Goal: Task Accomplishment & Management: Use online tool/utility

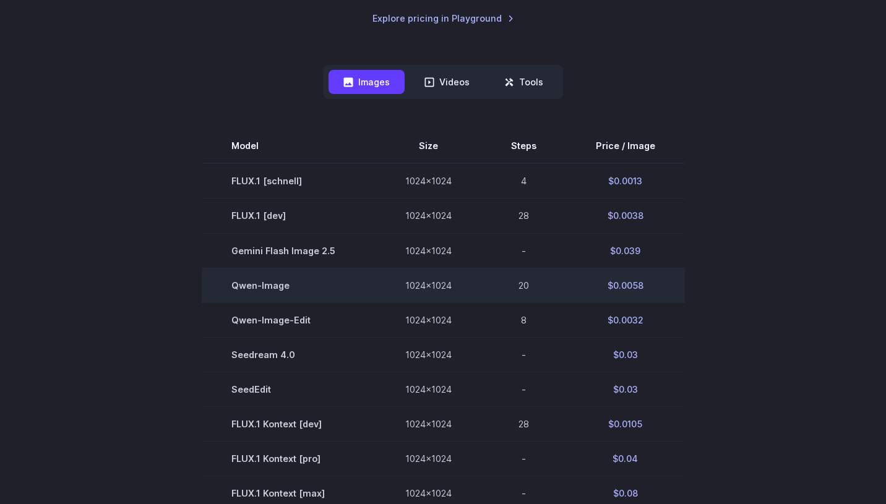
click at [633, 285] on td "$0.0058" at bounding box center [625, 285] width 119 height 35
click at [655, 290] on td "$0.0058" at bounding box center [625, 285] width 119 height 35
drag, startPoint x: 658, startPoint y: 290, endPoint x: 611, endPoint y: 284, distance: 47.4
click at [611, 284] on td "$0.0058" at bounding box center [625, 285] width 119 height 35
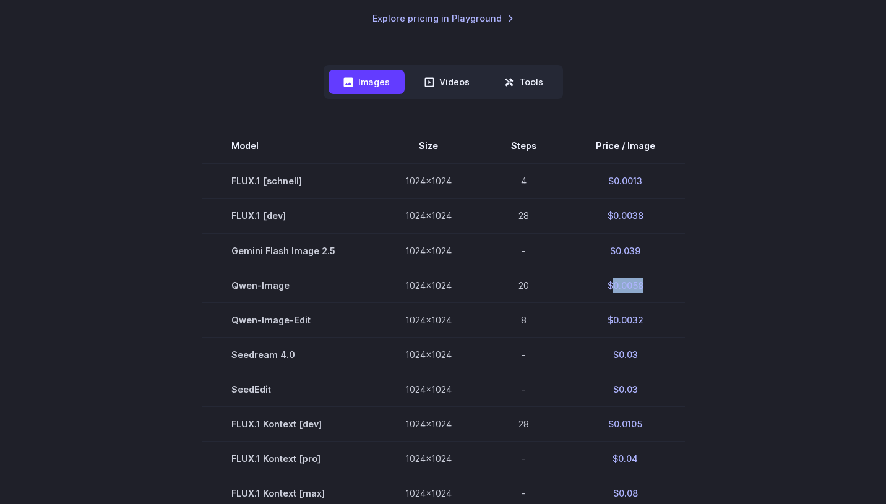
copy td "0.0058"
click at [746, 209] on section "Model Size Steps Price / Image FLUX.1 [schnell] 1024x1024 4 $0.0013 FLUX.1 [dev…" at bounding box center [443, 493] width 857 height 729
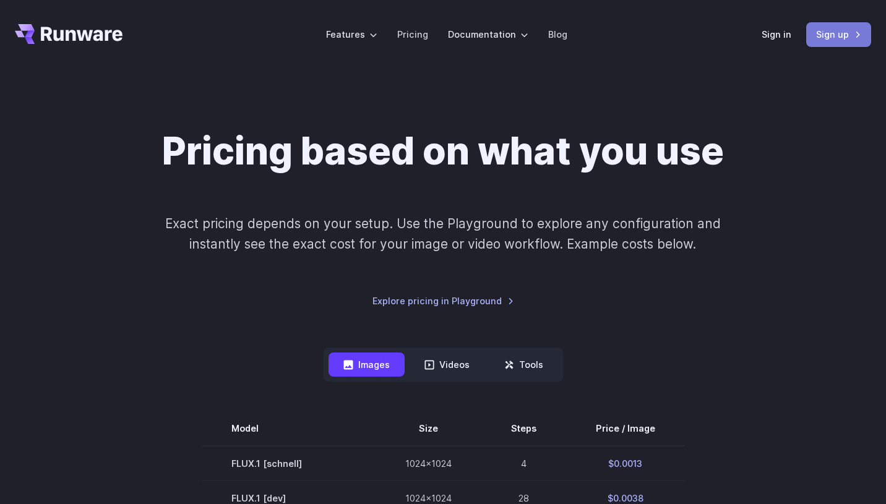
click at [839, 36] on link "Sign up" at bounding box center [838, 34] width 65 height 24
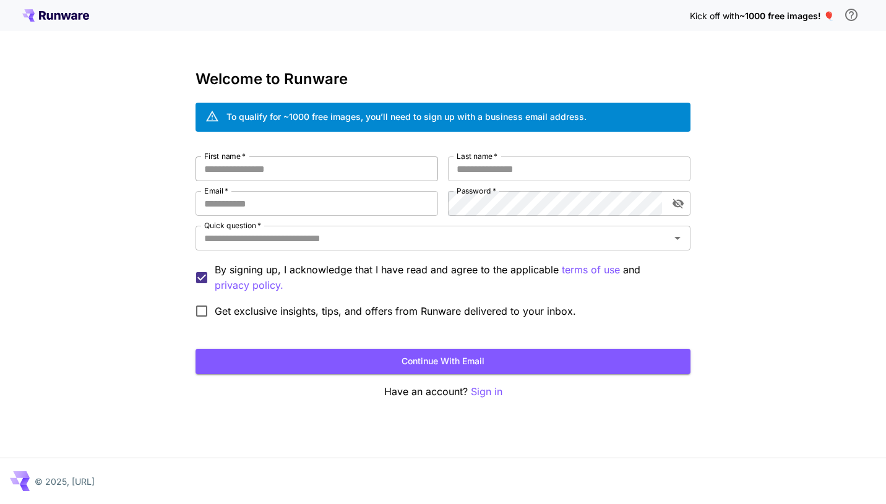
click at [300, 165] on input "First name   *" at bounding box center [317, 169] width 243 height 25
type input "*****"
type input "****"
type input "**********"
click at [360, 235] on input "Quick question   *" at bounding box center [432, 238] width 467 height 17
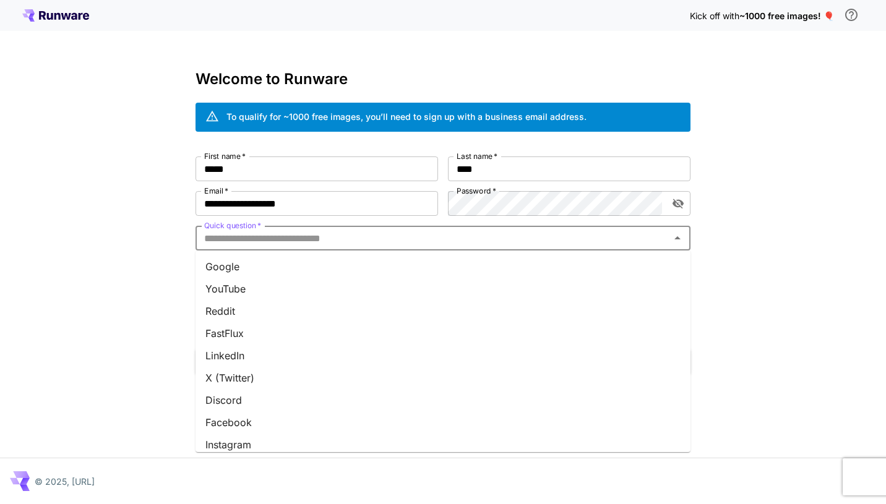
click at [332, 268] on li "Google" at bounding box center [443, 267] width 495 height 22
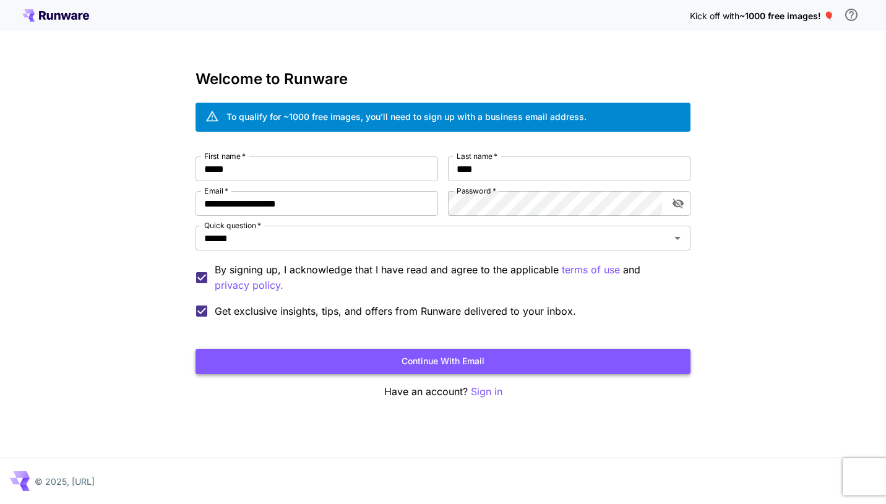
click at [432, 361] on button "Continue with email" at bounding box center [443, 361] width 495 height 25
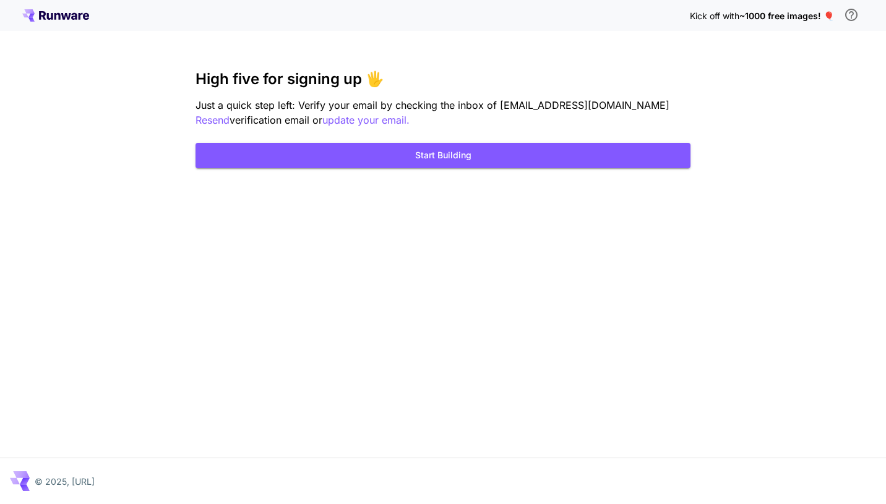
click at [441, 107] on span "Just a quick step left: Verify your email by checking the inbox of homingway@gm…" at bounding box center [433, 105] width 474 height 12
click at [515, 106] on span "Just a quick step left: Verify your email by checking the inbox of homingway@gm…" at bounding box center [433, 105] width 474 height 12
click at [460, 110] on span "Just a quick step left: Verify your email by checking the inbox of homingway@gm…" at bounding box center [433, 105] width 474 height 12
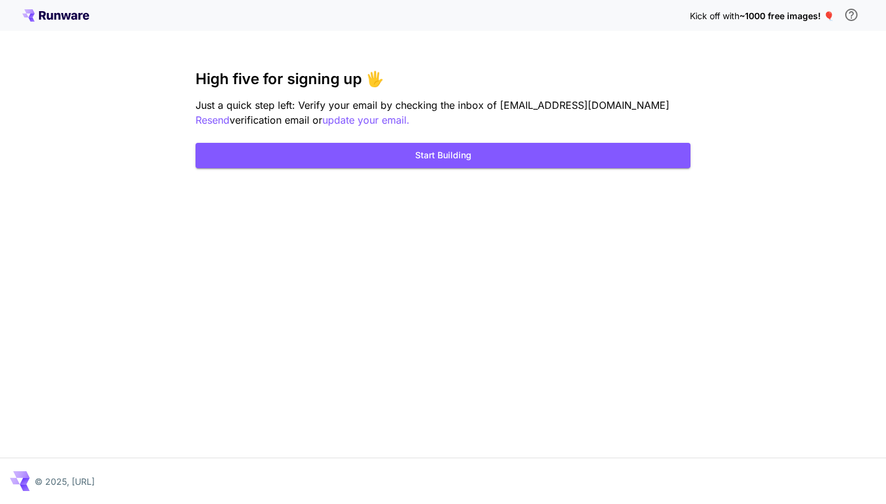
click at [431, 121] on p "Just a quick step left: Verify your email by checking the inbox of homingway@gm…" at bounding box center [443, 113] width 495 height 30
click at [449, 218] on div "Kick off with ~1000 free images! 🎈 High five for signing up 🖐️ Just a quick ste…" at bounding box center [443, 252] width 886 height 504
click at [473, 102] on span "Just a quick step left: Verify your email by checking the inbox of homingway@gm…" at bounding box center [433, 105] width 474 height 12
click at [525, 112] on p "Just a quick step left: Verify your email by checking the inbox of homingway@gm…" at bounding box center [443, 113] width 495 height 30
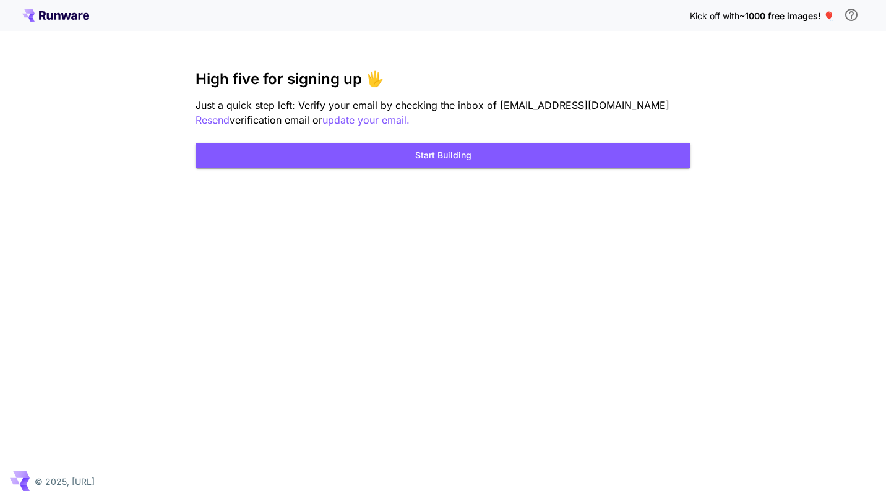
click at [501, 346] on div "Kick off with ~1000 free images! 🎈 High five for signing up 🖐️ Just a quick ste…" at bounding box center [443, 252] width 886 height 504
click at [230, 113] on p "Resend" at bounding box center [213, 120] width 34 height 15
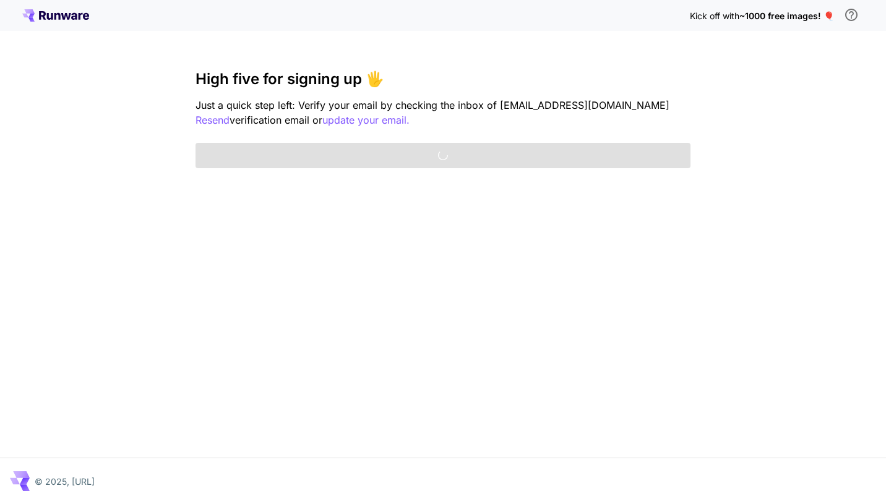
click at [781, 88] on div "Kick off with ~1000 free images! 🎈 High five for signing up 🖐️ Just a quick ste…" at bounding box center [443, 252] width 886 height 504
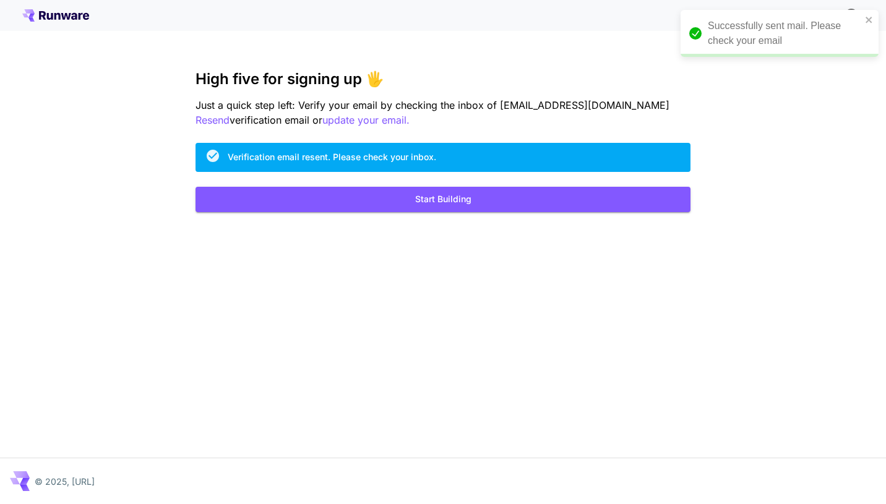
click at [766, 92] on div "Kick off with ~1000 free images! 🎈 High five for signing up 🖐️ Just a quick ste…" at bounding box center [443, 252] width 886 height 504
click at [501, 292] on div "Kick off with ~1000 free images! 🎈 High five for signing up 🖐️ Just a quick ste…" at bounding box center [443, 252] width 886 height 504
click at [868, 22] on icon "close" at bounding box center [869, 20] width 9 height 10
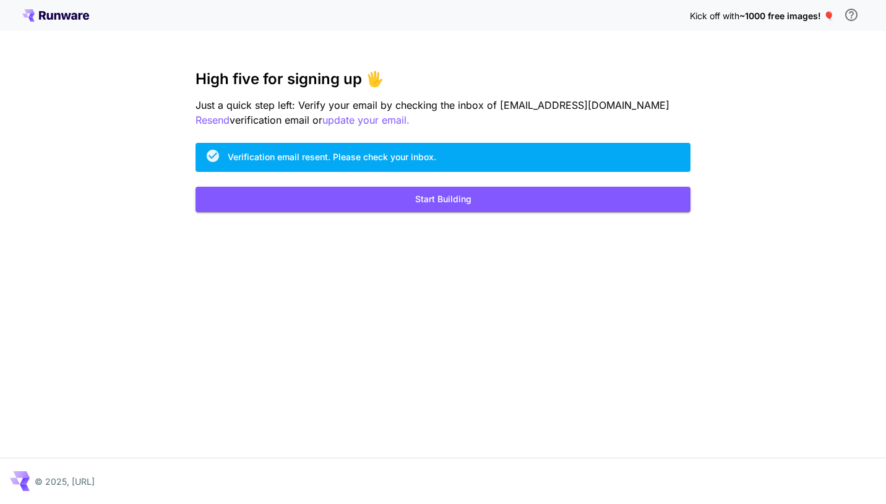
click at [729, 17] on span "Kick off with" at bounding box center [715, 16] width 50 height 11
click at [629, 72] on h3 "High five for signing up 🖐️" at bounding box center [443, 79] width 495 height 17
click at [832, 14] on span "~1000 free images! 🎈" at bounding box center [787, 16] width 95 height 11
click at [766, 170] on div "Kick off with ~1000 free images! 🎈 High five for signing up 🖐️ Just a quick ste…" at bounding box center [443, 252] width 886 height 504
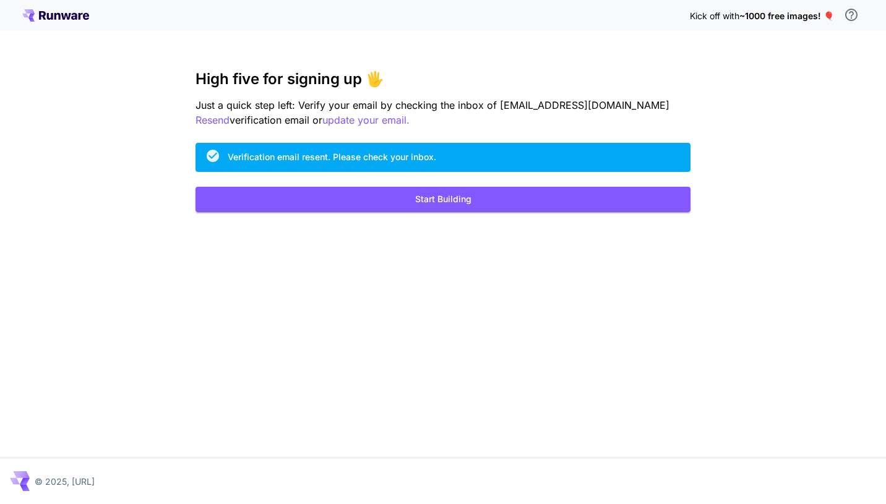
click at [460, 105] on span "Just a quick step left: Verify your email by checking the inbox of homingway@gm…" at bounding box center [433, 105] width 474 height 12
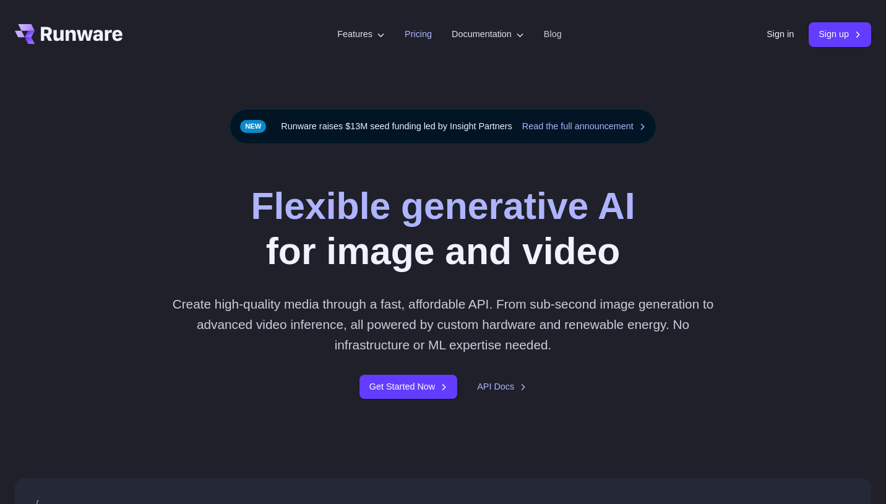
click at [410, 41] on link "Pricing" at bounding box center [418, 34] width 27 height 14
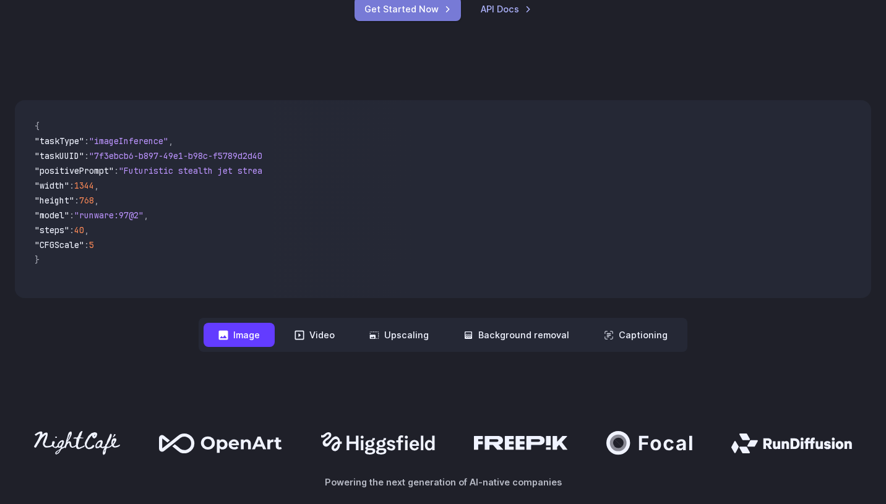
scroll to position [590, 0]
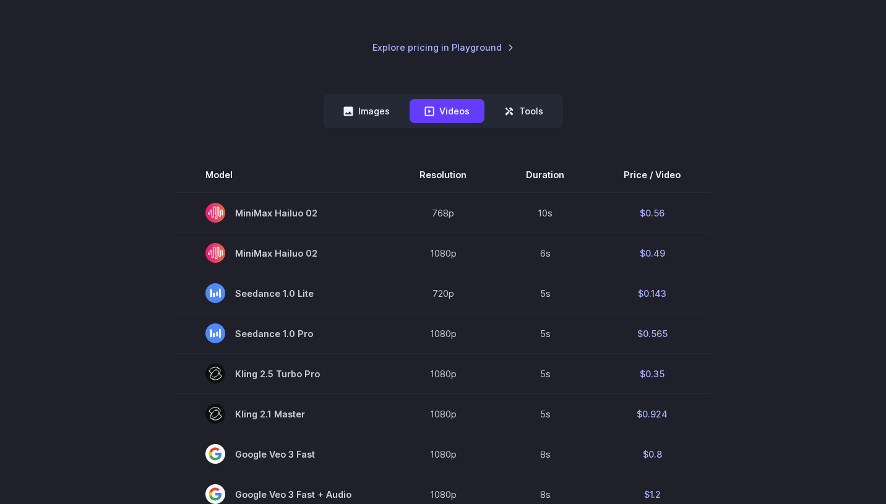
scroll to position [284, 0]
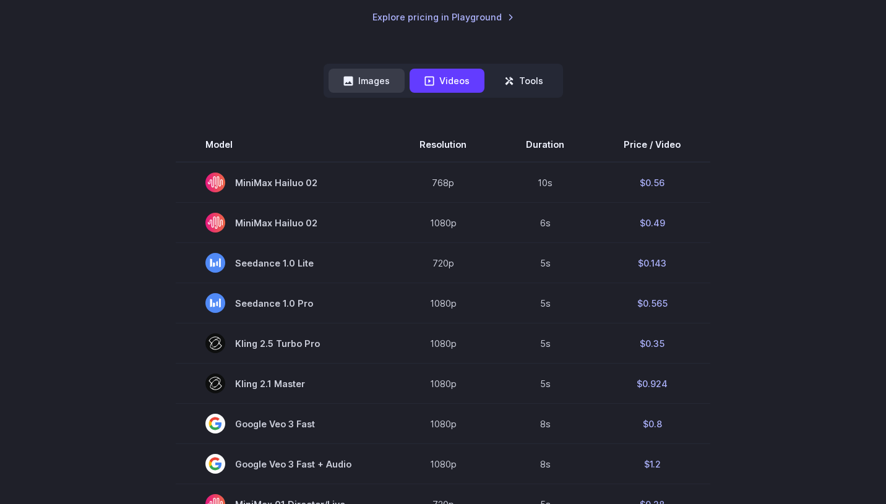
click at [375, 80] on button "Images" at bounding box center [367, 81] width 76 height 24
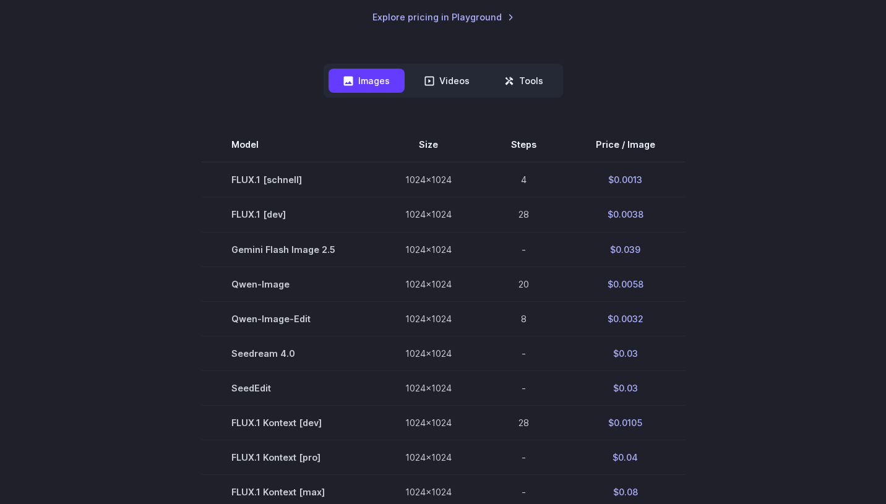
click at [207, 110] on div "Model Size Steps Price / Image FLUX.1 [schnell] 1024x1024 4 $0.0013 FLUX.1 [dev…" at bounding box center [443, 477] width 857 height 758
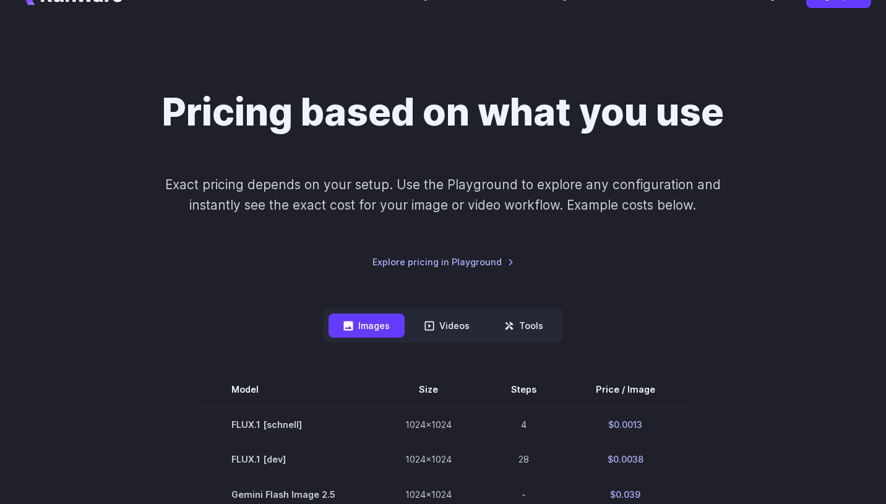
scroll to position [13, 0]
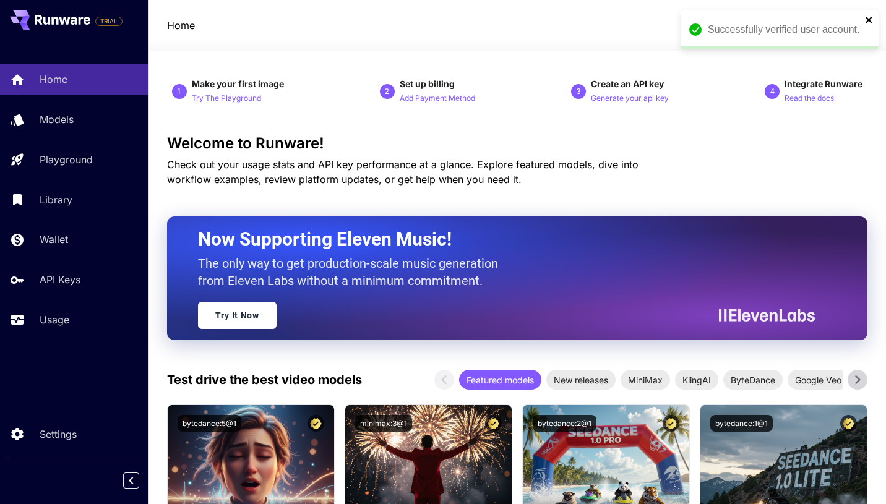
click at [869, 17] on icon "close" at bounding box center [869, 20] width 9 height 10
click at [714, 23] on icon "button" at bounding box center [706, 25] width 15 height 15
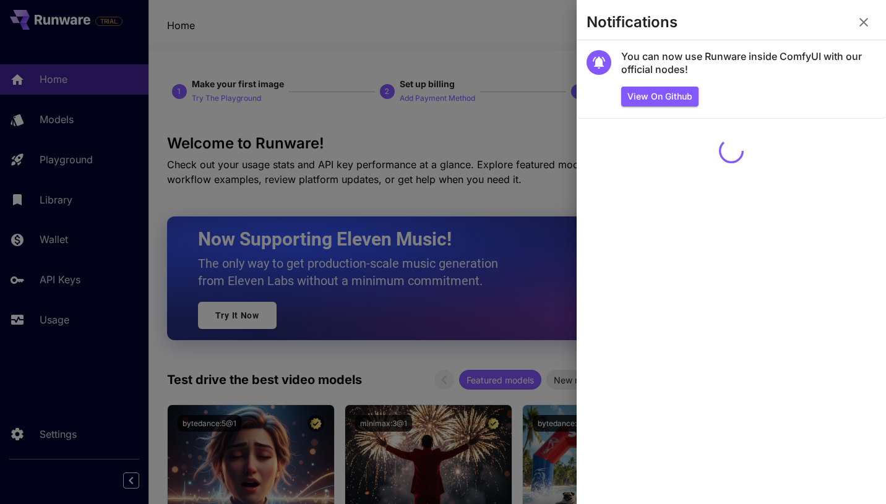
click at [866, 19] on icon "button" at bounding box center [864, 22] width 15 height 15
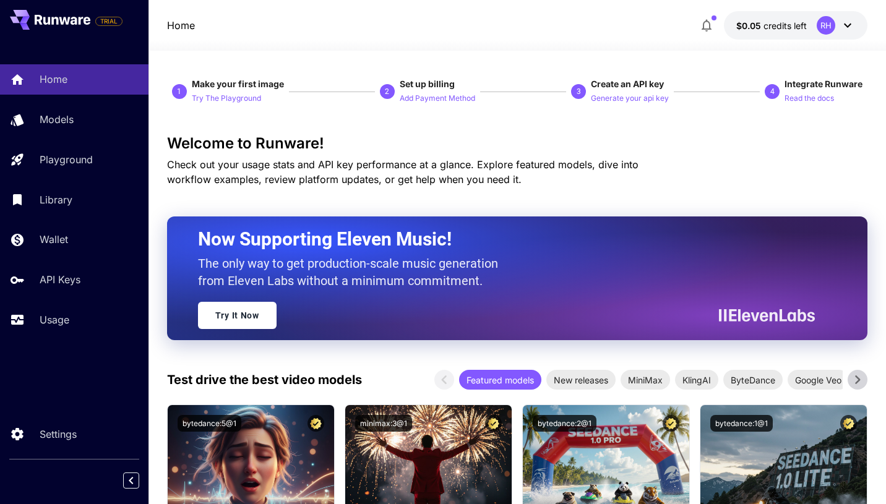
click at [847, 25] on icon at bounding box center [848, 25] width 15 height 15
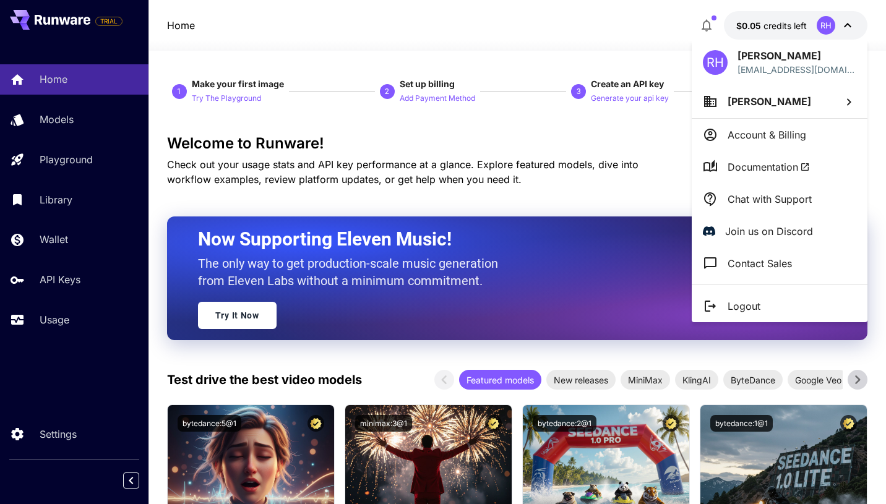
click at [506, 177] on div at bounding box center [443, 252] width 886 height 504
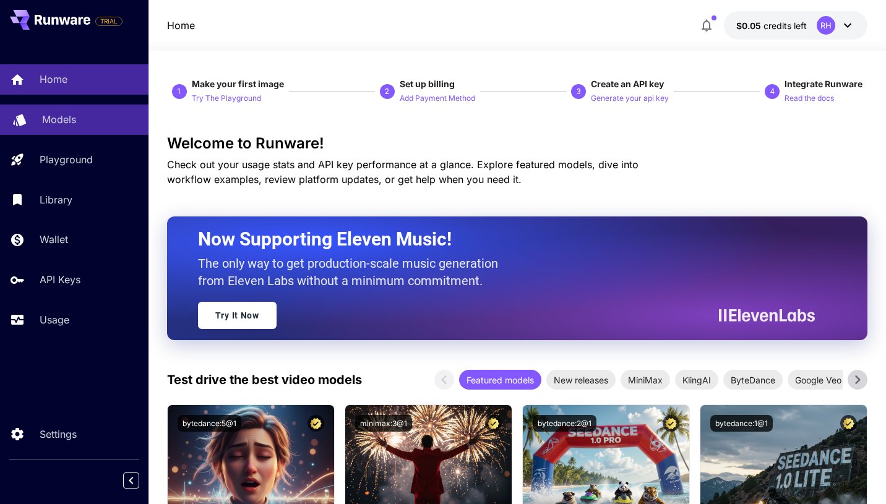
click at [67, 121] on p "Models" at bounding box center [59, 119] width 34 height 15
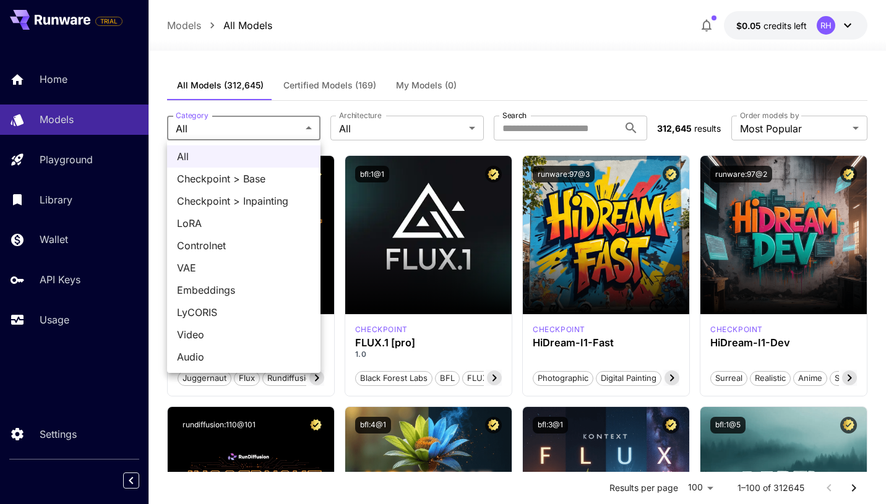
click at [470, 47] on div at bounding box center [443, 252] width 886 height 504
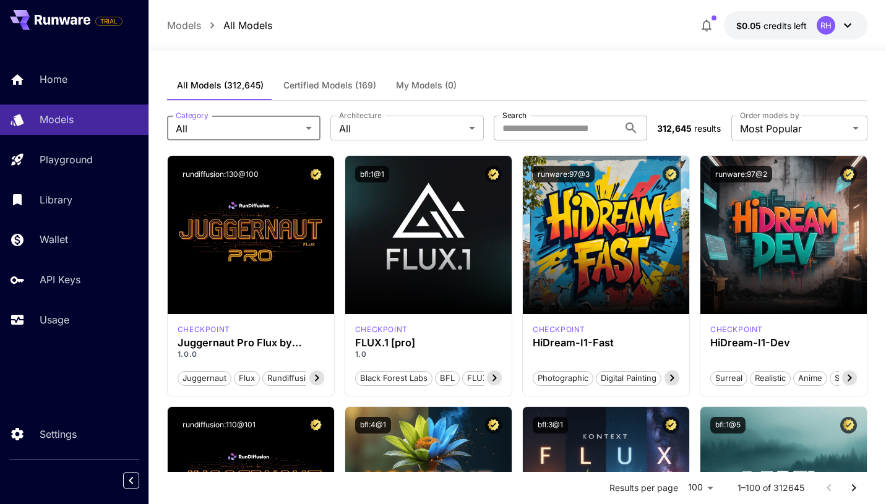
click at [564, 129] on input "Search" at bounding box center [556, 128] width 125 height 25
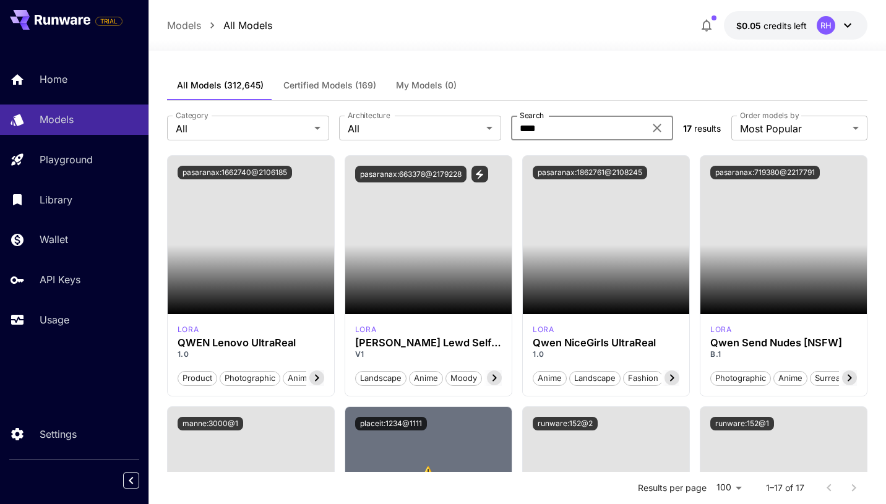
click at [581, 139] on input "****" at bounding box center [578, 128] width 134 height 25
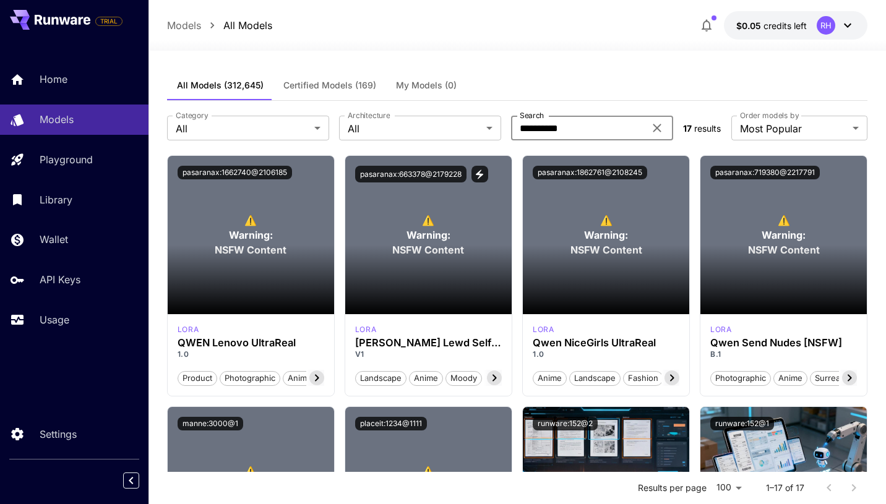
type input "**********"
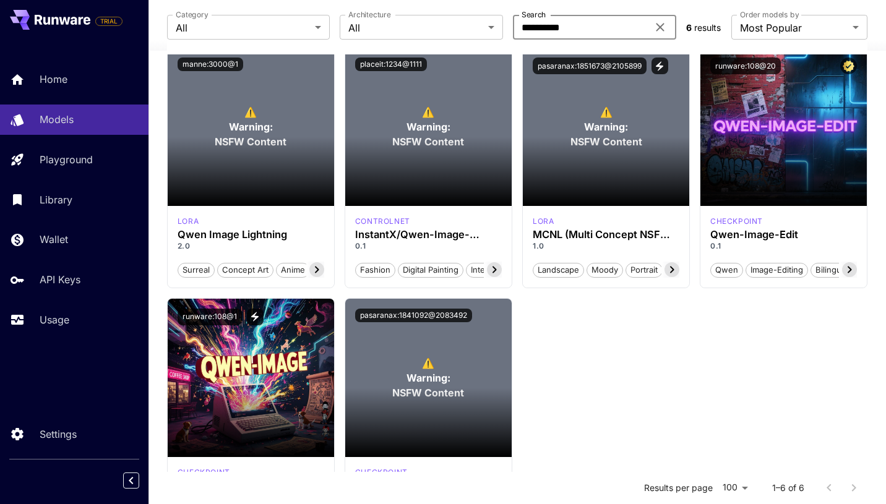
scroll to position [160, 0]
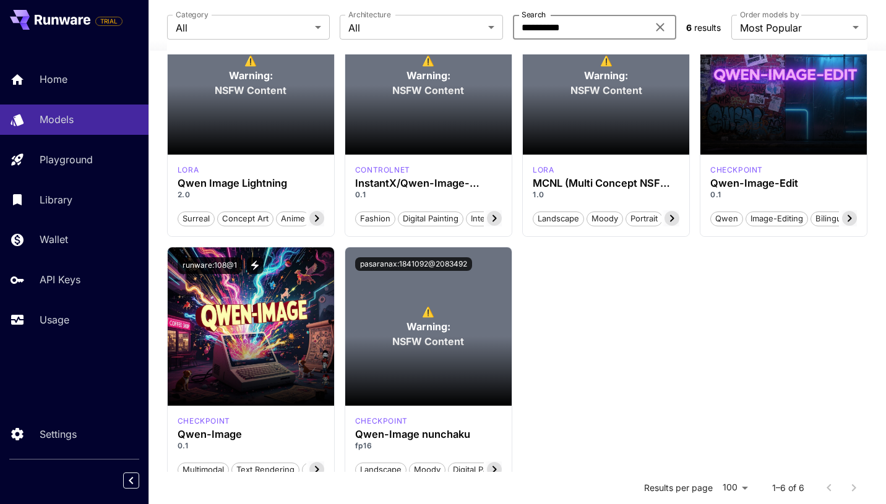
click at [616, 335] on div "⚠️ Warning: NSFW Content manne:3000@1 lora Qwen Image Lightning 2.0 Surreal Con…" at bounding box center [517, 242] width 701 height 493
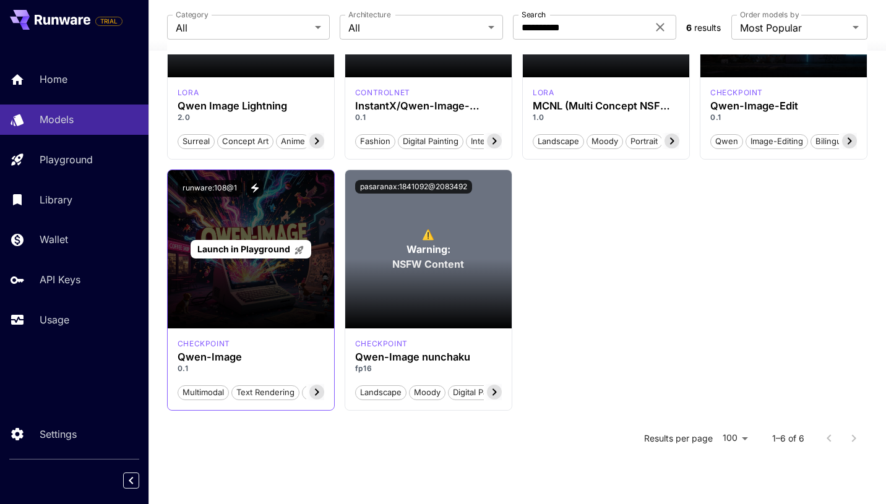
scroll to position [242, 0]
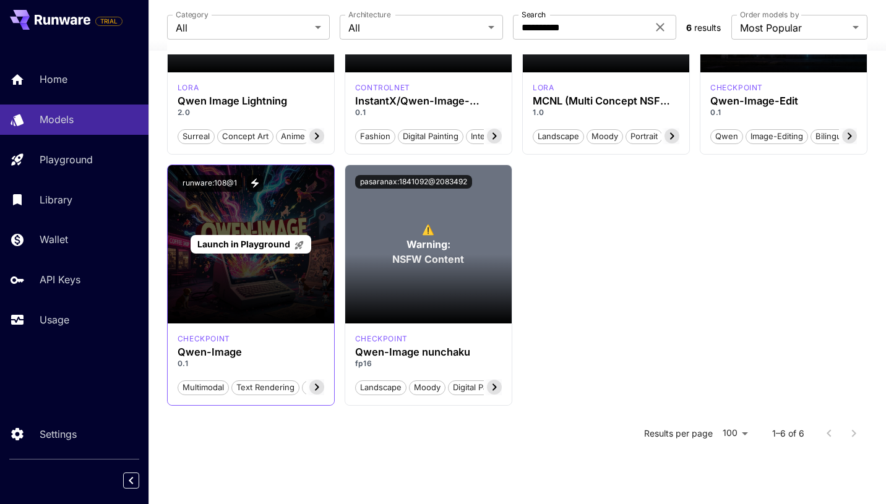
click at [255, 244] on span "Launch in Playground" at bounding box center [243, 244] width 93 height 11
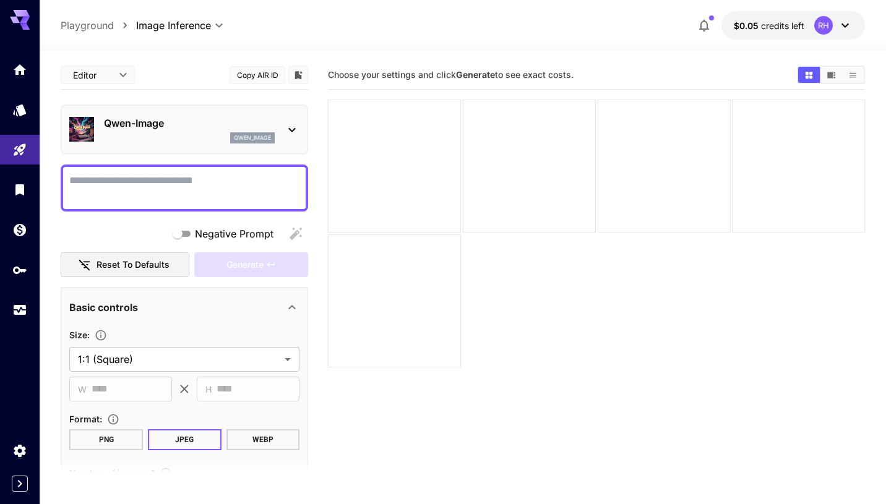
click at [210, 202] on textarea "Negative Prompt" at bounding box center [184, 188] width 230 height 30
paste textarea "**********"
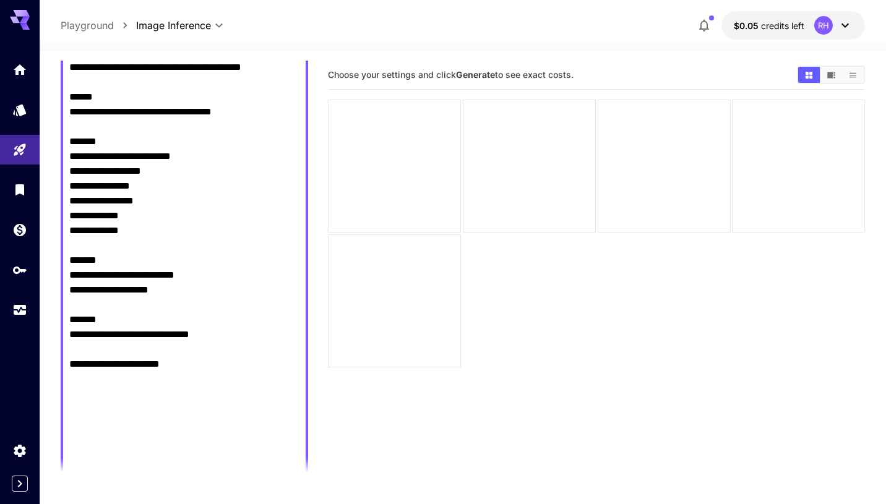
scroll to position [769, 0]
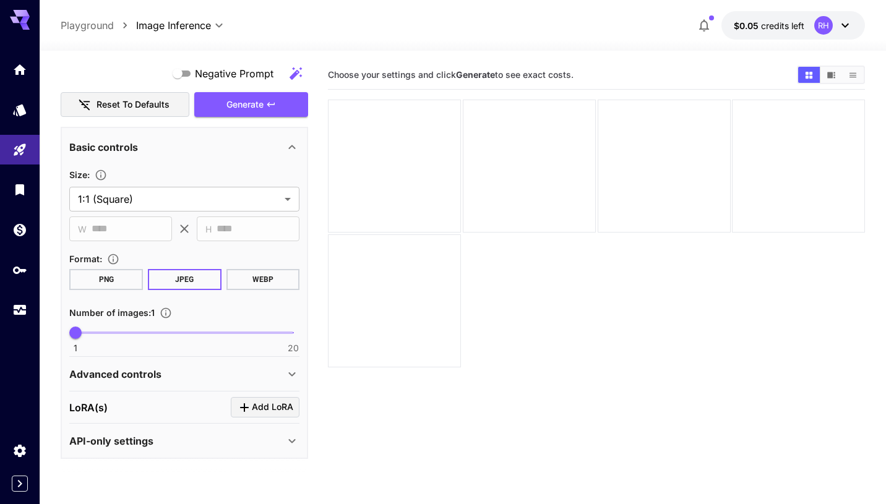
type textarea "**********"
click at [108, 279] on button "PNG" at bounding box center [106, 279] width 74 height 21
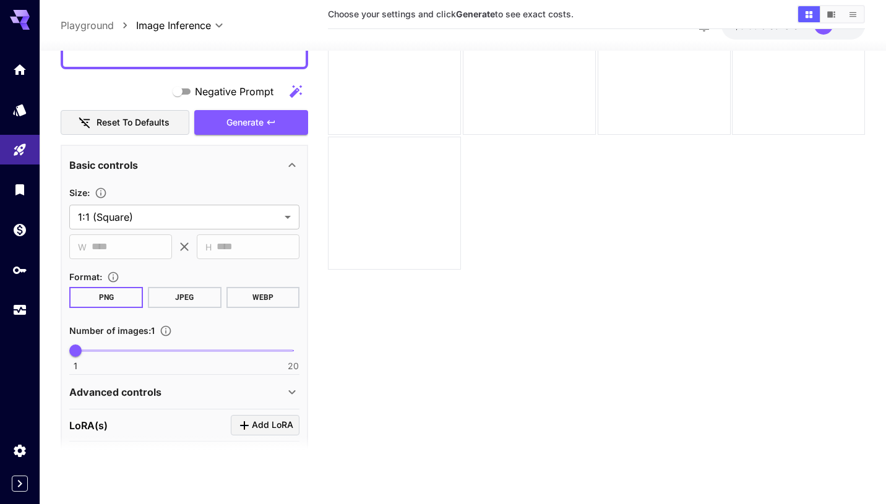
scroll to position [717, 0]
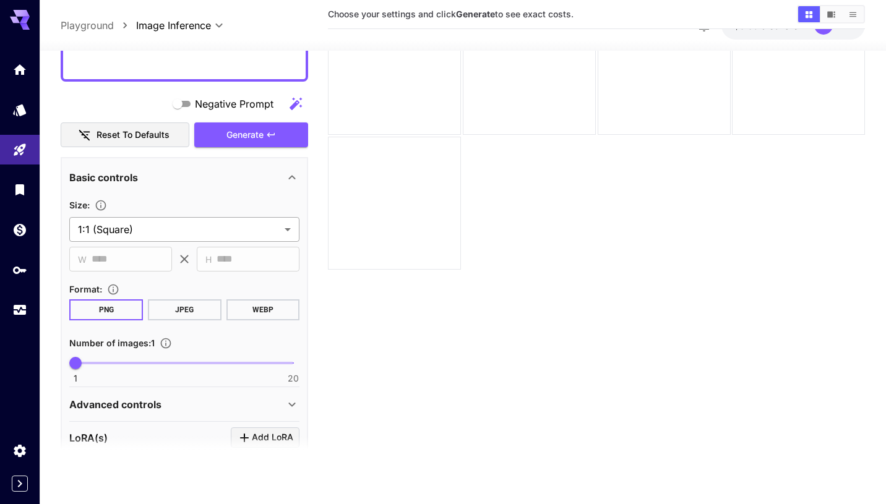
click at [184, 233] on body "**********" at bounding box center [443, 203] width 886 height 602
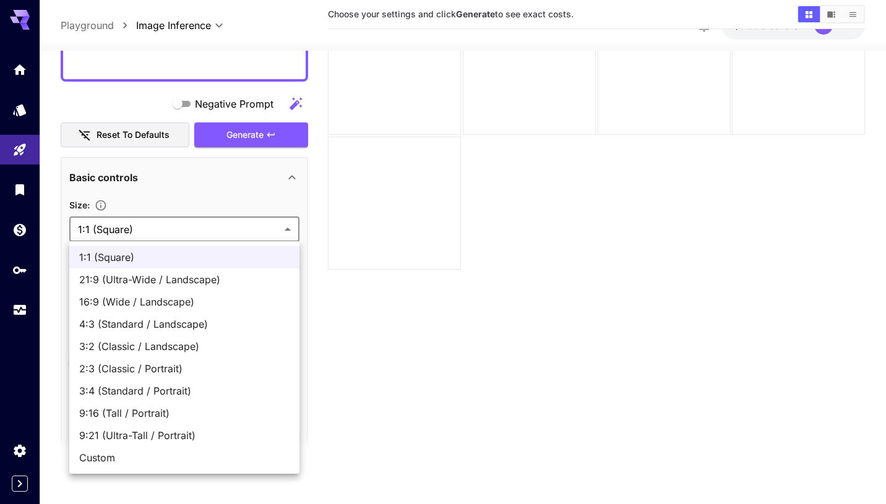
click at [173, 323] on span "4:3 (Standard / Landscape)" at bounding box center [184, 324] width 210 height 15
type input "**********"
type input "****"
type input "***"
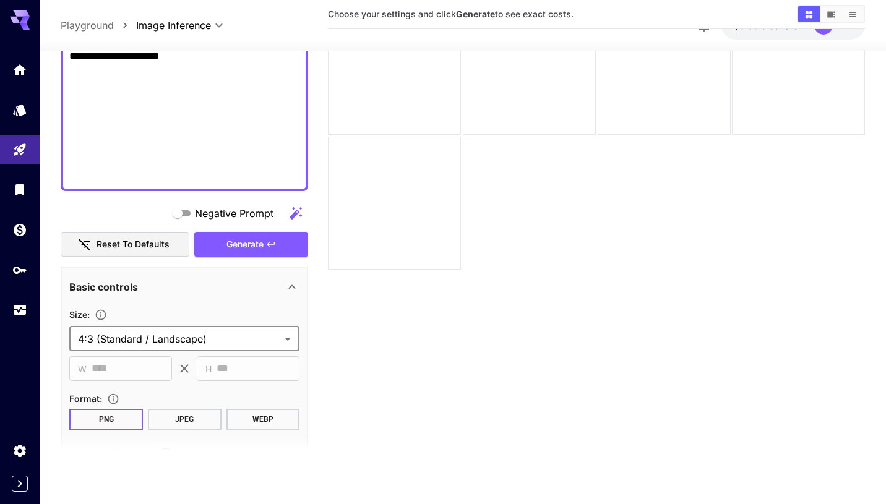
scroll to position [769, 0]
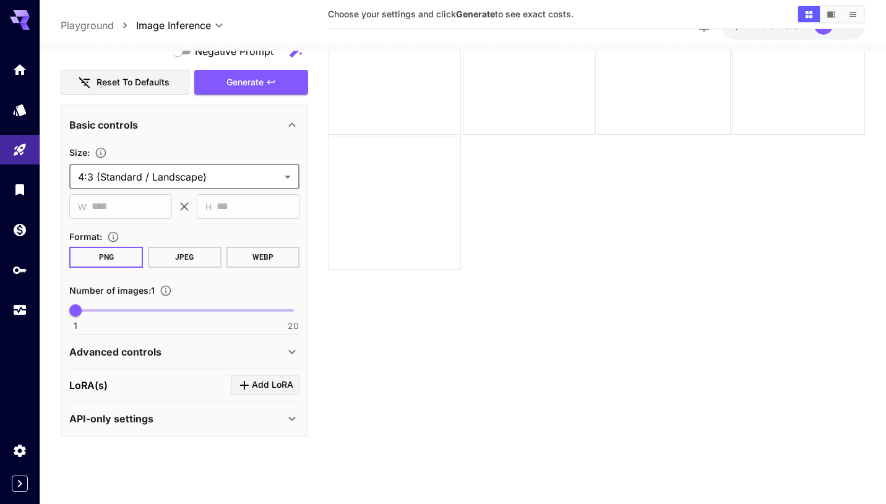
click at [256, 85] on span "Generate" at bounding box center [245, 82] width 37 height 15
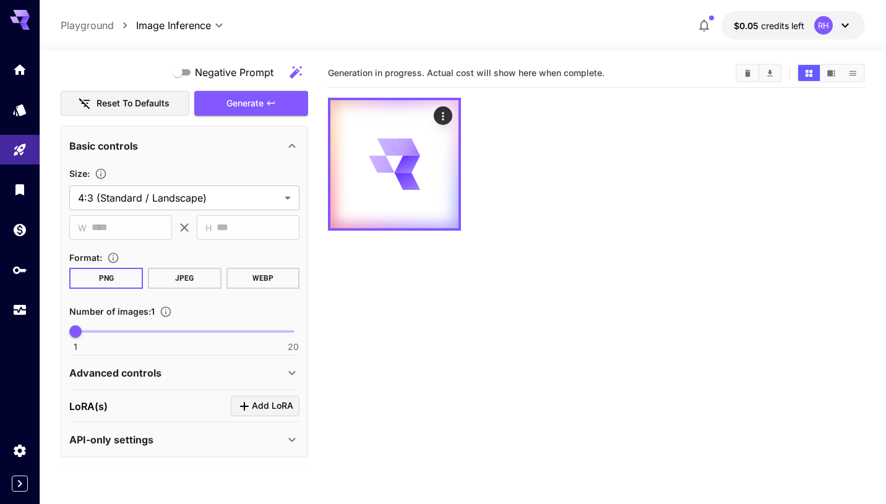
scroll to position [0, 0]
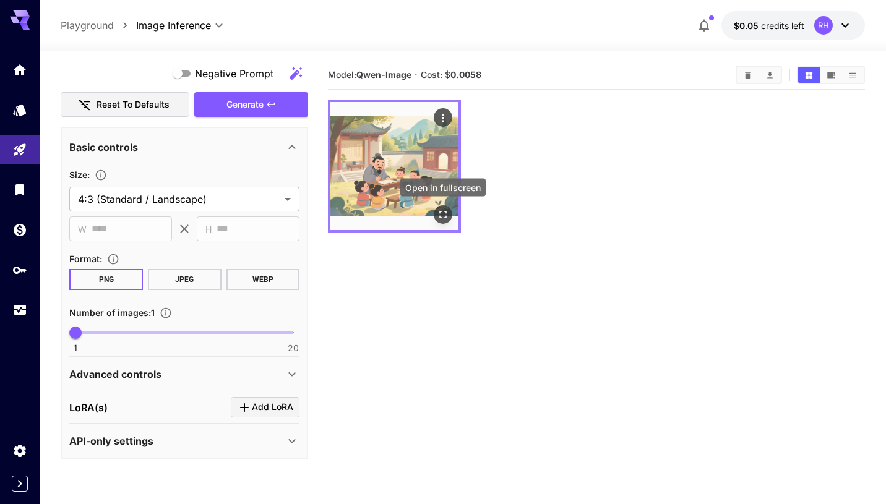
click at [446, 213] on icon "Open in fullscreen" at bounding box center [442, 214] width 7 height 7
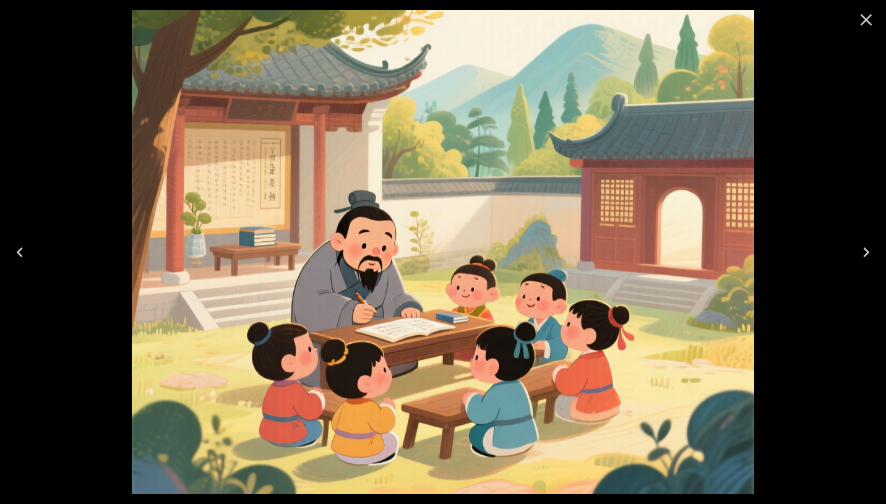
click at [866, 21] on icon "Close" at bounding box center [867, 20] width 20 height 20
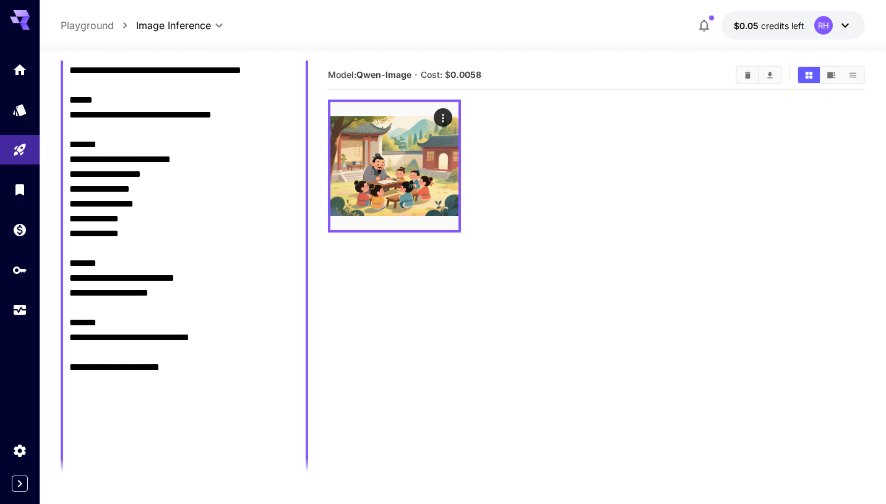
scroll to position [311, 0]
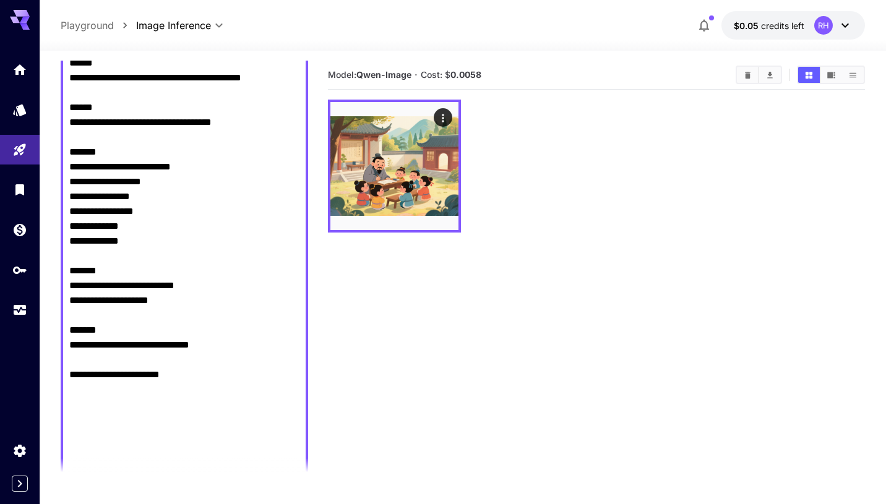
click at [230, 179] on textarea "**********" at bounding box center [184, 182] width 230 height 639
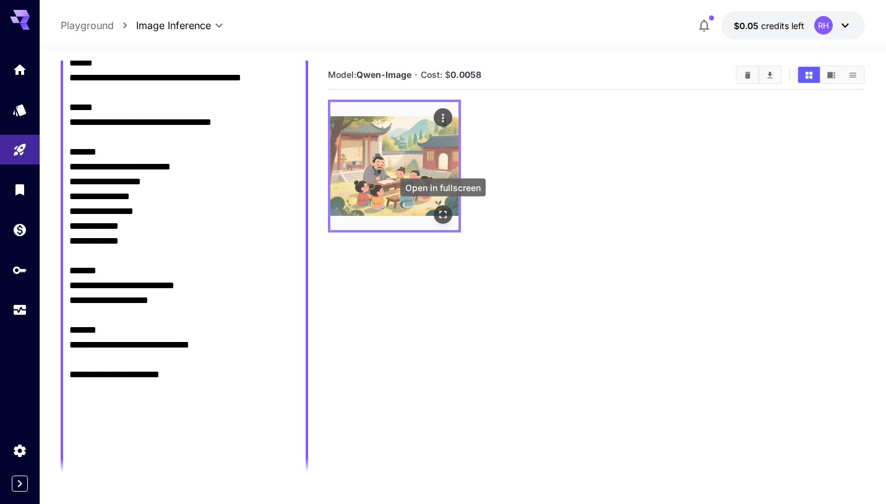
click at [444, 214] on icon "Open in fullscreen" at bounding box center [443, 215] width 12 height 12
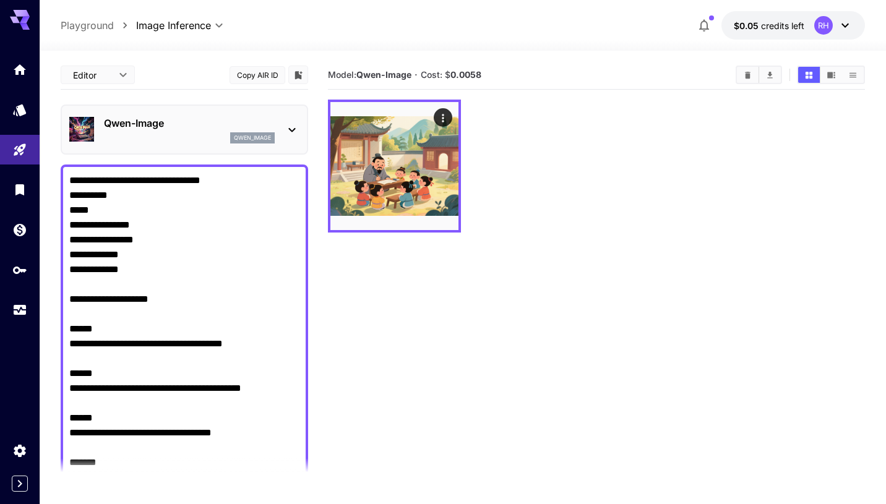
scroll to position [311, 0]
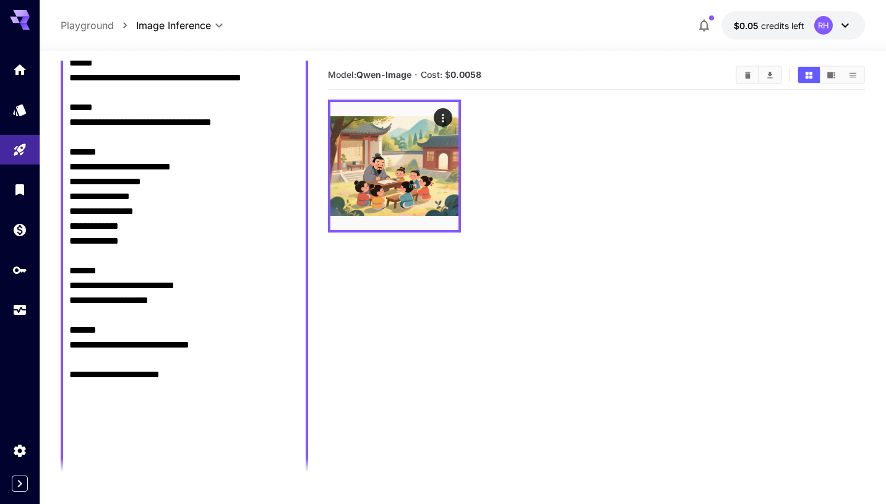
click at [166, 149] on textarea "**********" at bounding box center [184, 182] width 230 height 639
click at [176, 212] on textarea "**********" at bounding box center [184, 182] width 230 height 639
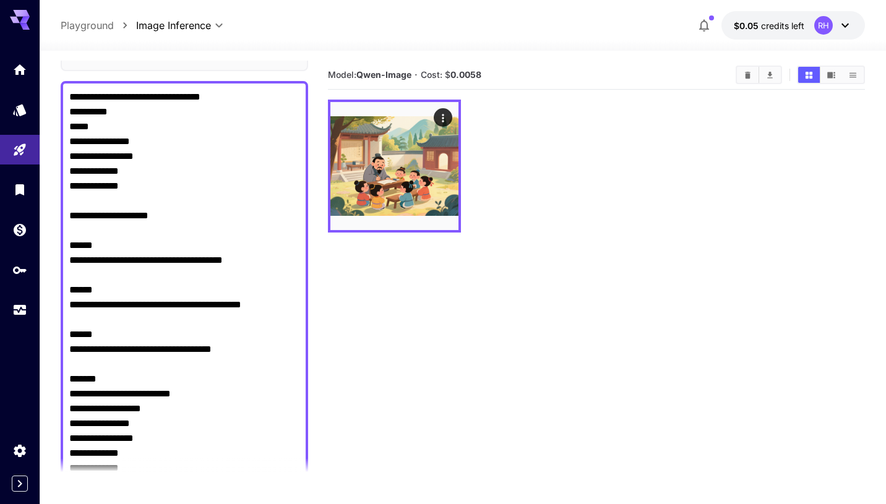
scroll to position [0, 0]
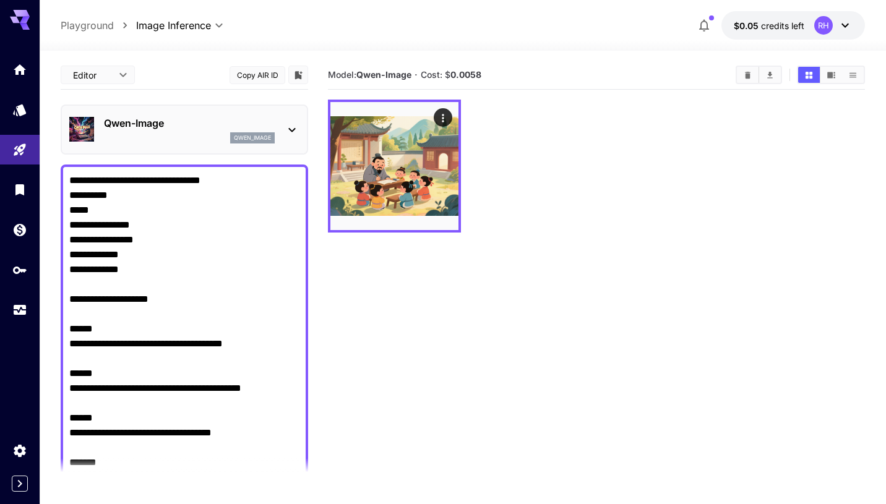
click at [102, 69] on body "**********" at bounding box center [443, 301] width 886 height 602
click at [171, 61] on div at bounding box center [443, 252] width 886 height 504
click at [183, 76] on div "Editor **** ​ Copy AIR ID" at bounding box center [185, 75] width 248 height 29
click at [562, 110] on div at bounding box center [596, 166] width 537 height 133
click at [699, 26] on icon "button" at bounding box center [704, 25] width 15 height 15
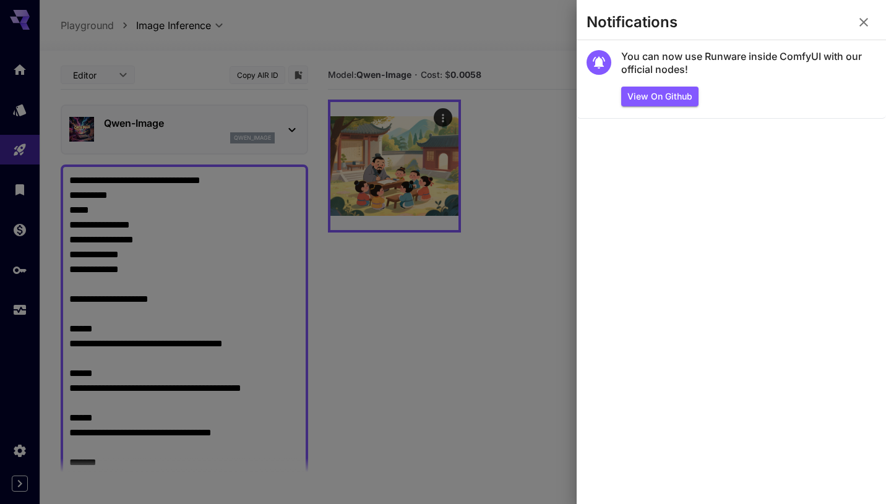
click at [868, 15] on icon "button" at bounding box center [864, 22] width 15 height 15
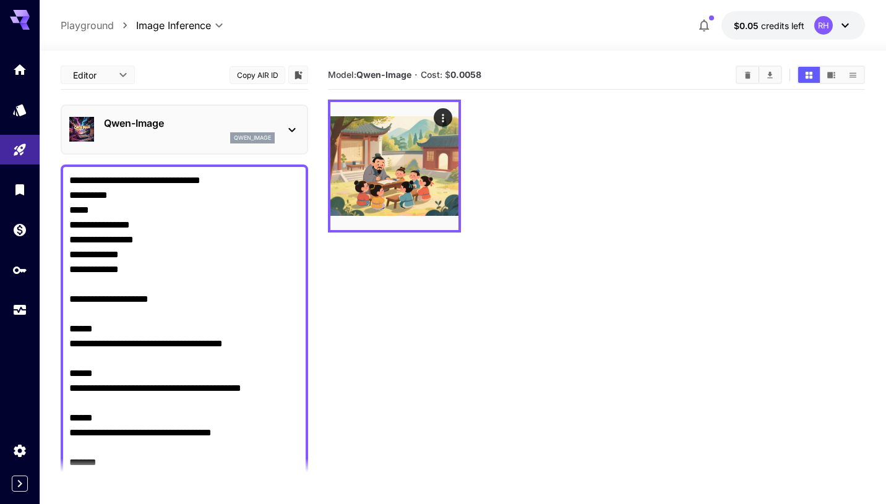
click at [665, 195] on div at bounding box center [596, 166] width 537 height 133
click at [24, 63] on icon "Home" at bounding box center [21, 66] width 15 height 15
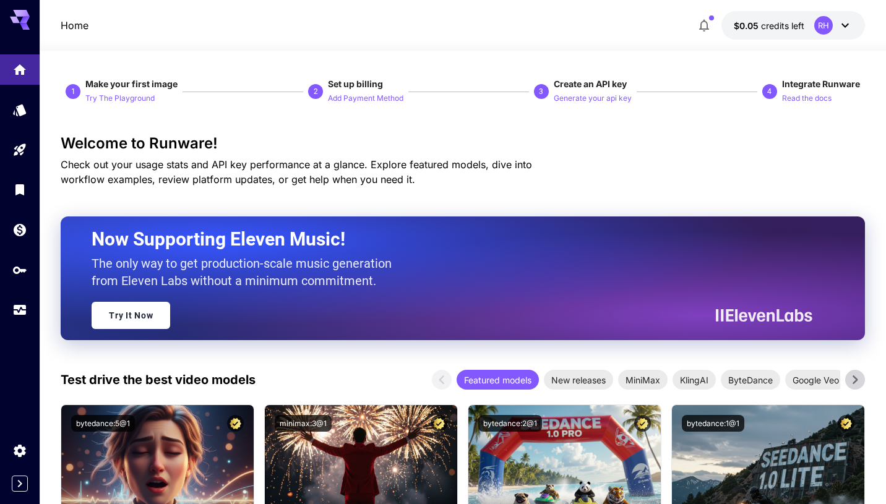
click at [173, 141] on h3 "Welcome to Runware!" at bounding box center [463, 143] width 805 height 17
click at [218, 182] on span "Check out your usage stats and API key performance at a glance. Explore feature…" at bounding box center [297, 171] width 472 height 27
click at [266, 165] on span "Check out your usage stats and API key performance at a glance. Explore feature…" at bounding box center [297, 171] width 472 height 27
click at [655, 152] on h3 "Welcome to Runware!" at bounding box center [463, 143] width 805 height 17
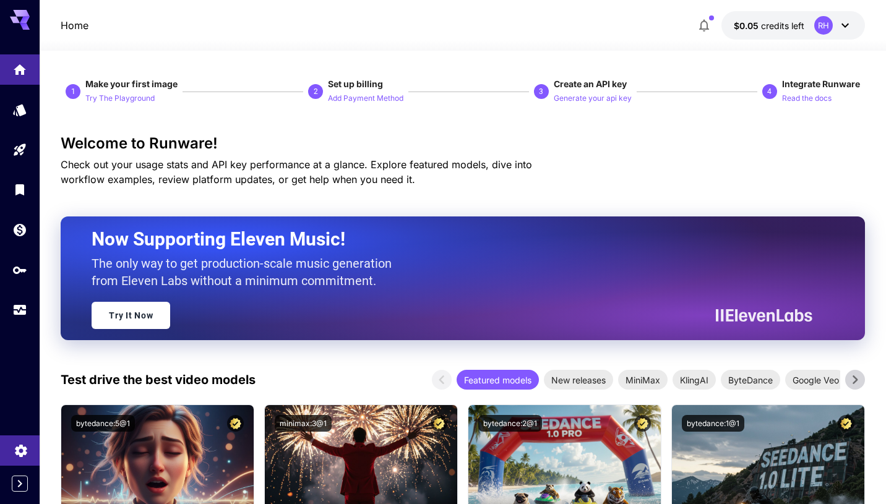
click at [20, 454] on icon "Settings" at bounding box center [21, 447] width 12 height 12
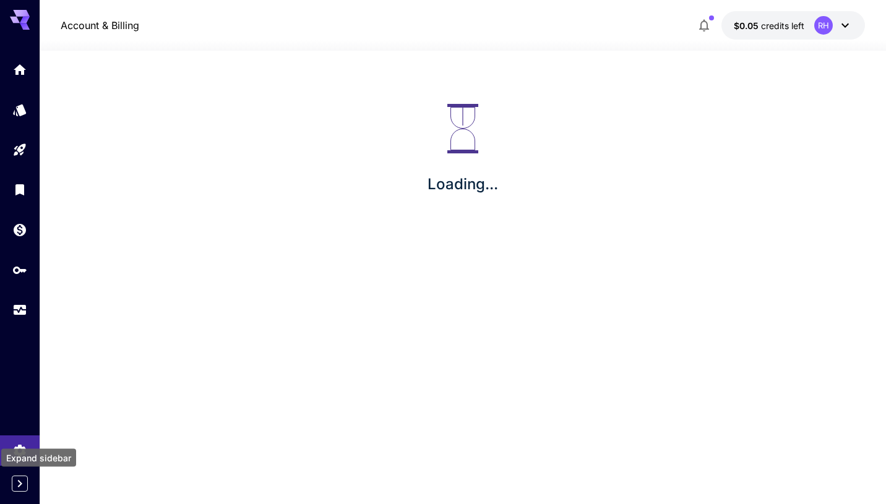
click at [24, 487] on icon "Expand sidebar" at bounding box center [19, 484] width 15 height 15
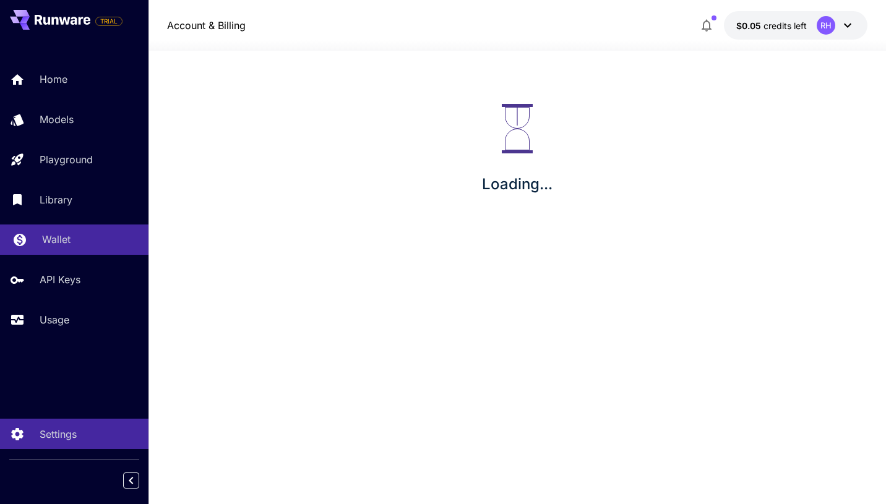
click at [87, 247] on div "Wallet" at bounding box center [90, 239] width 97 height 15
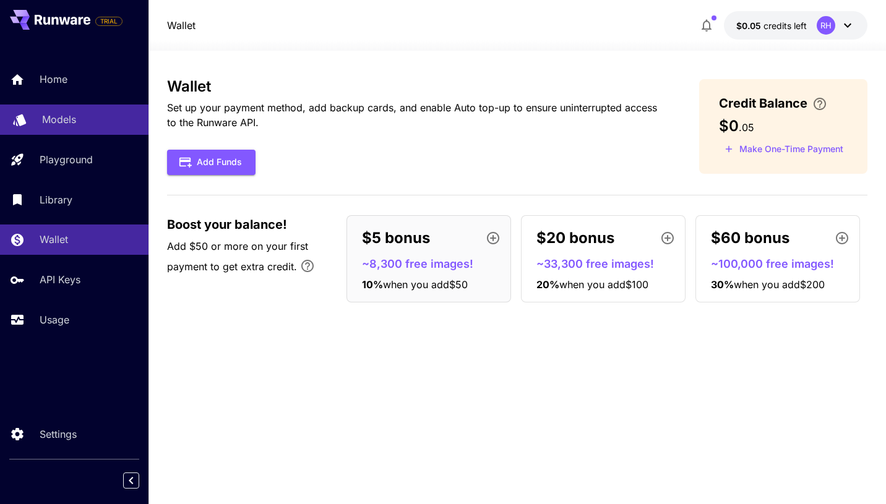
click at [89, 123] on div "Models" at bounding box center [90, 119] width 97 height 15
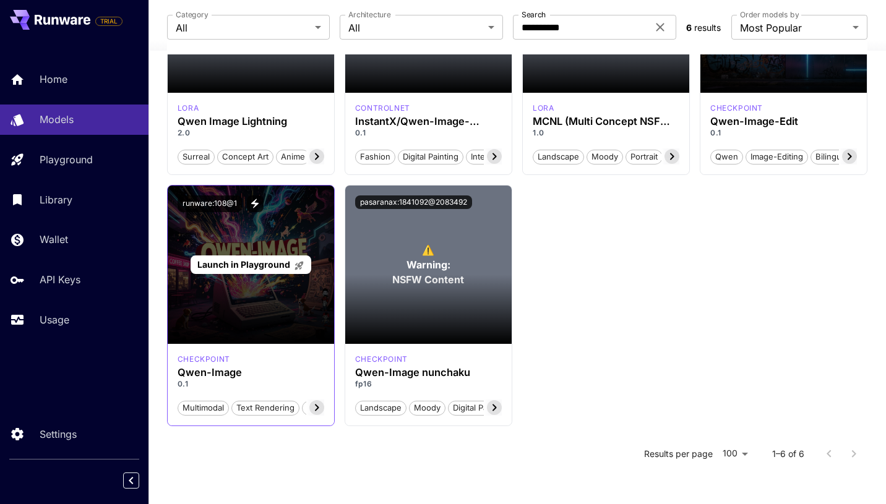
scroll to position [242, 0]
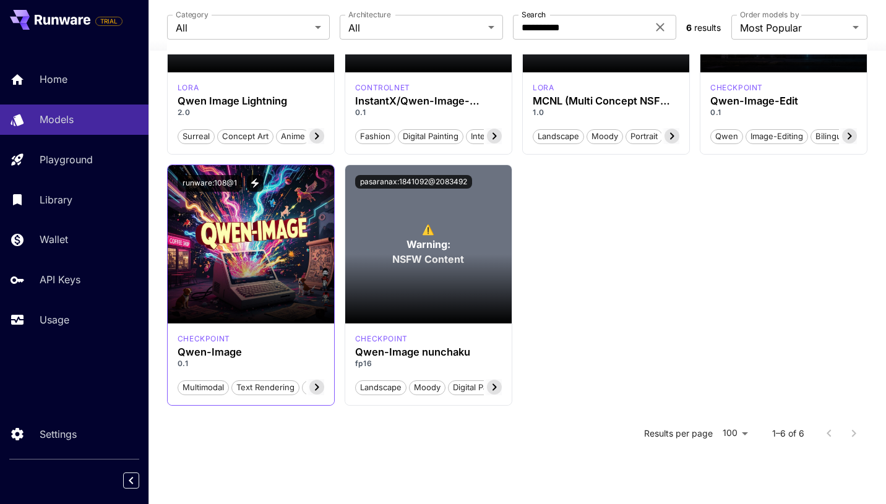
click at [317, 387] on icon at bounding box center [317, 387] width 4 height 7
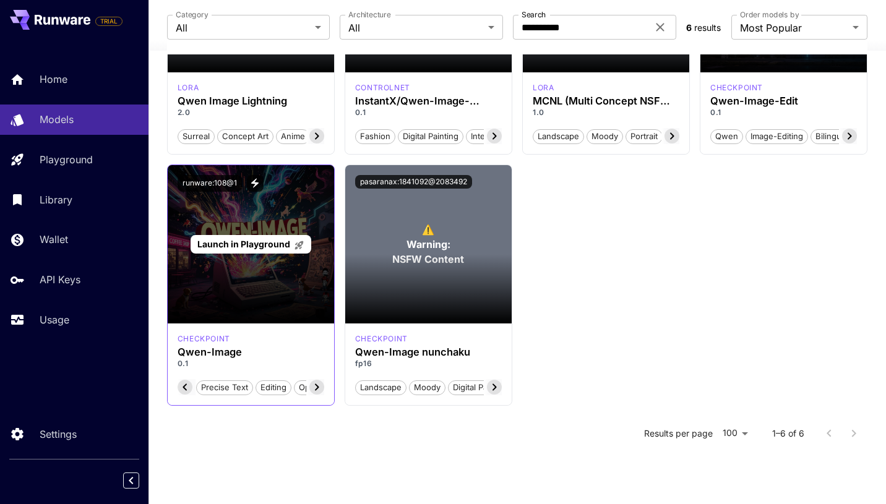
click at [277, 282] on div "Launch in Playground" at bounding box center [251, 244] width 166 height 158
click at [261, 240] on span "Launch in Playground" at bounding box center [243, 244] width 93 height 11
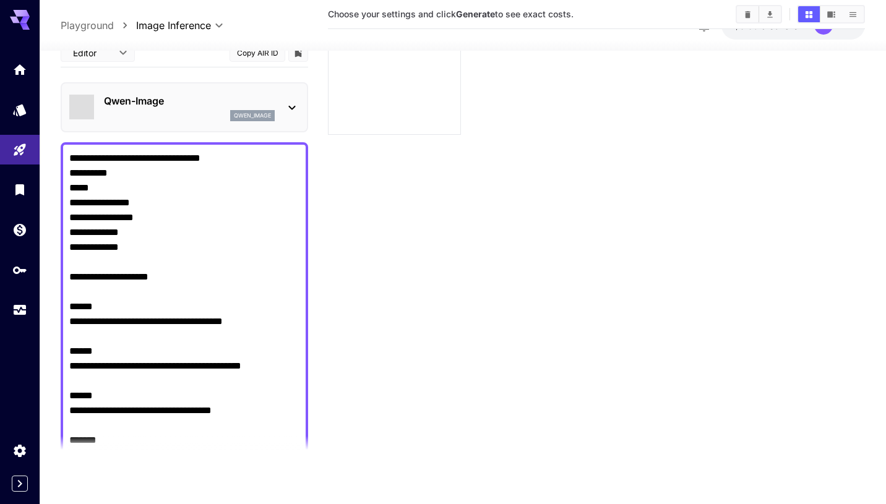
scroll to position [98, 0]
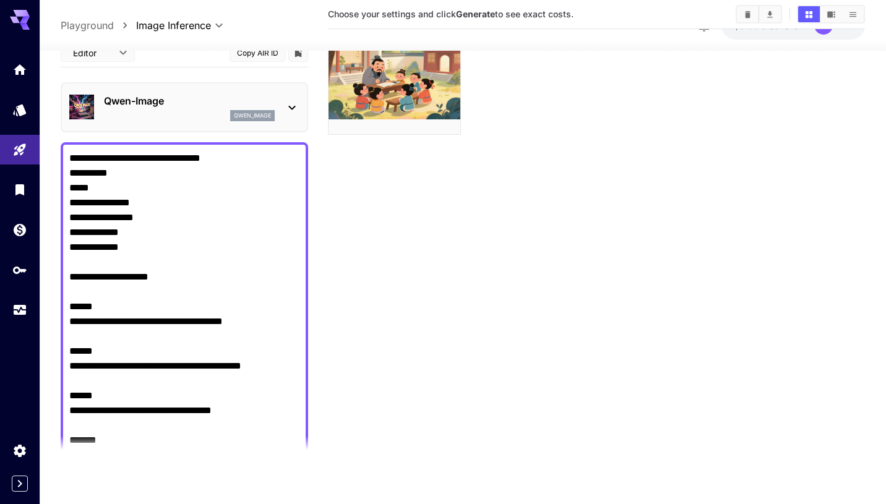
click at [189, 98] on p "Qwen-Image" at bounding box center [189, 100] width 171 height 15
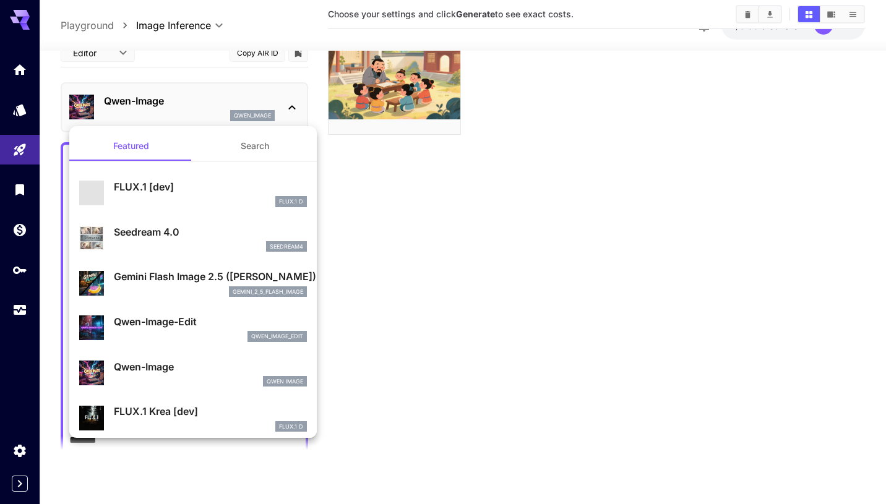
click at [199, 182] on p "FLUX.1 [dev]" at bounding box center [210, 186] width 193 height 15
type input "**"
type input "***"
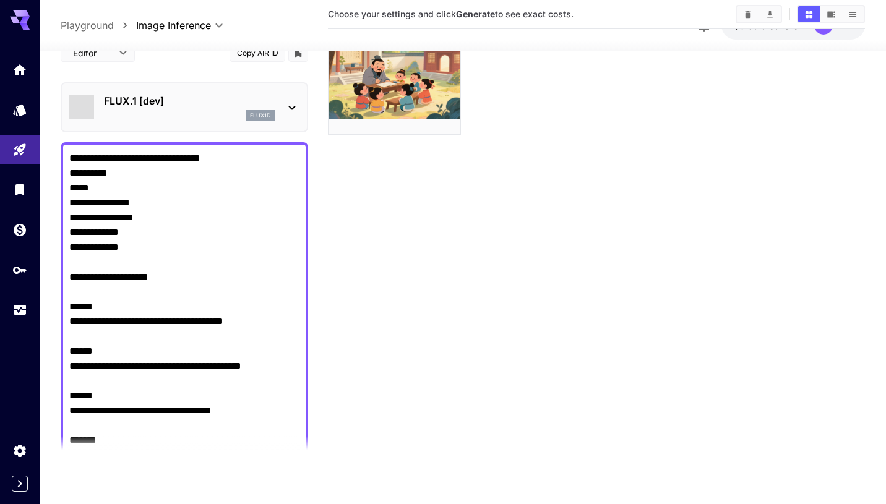
click at [215, 239] on textarea "**********" at bounding box center [184, 470] width 230 height 639
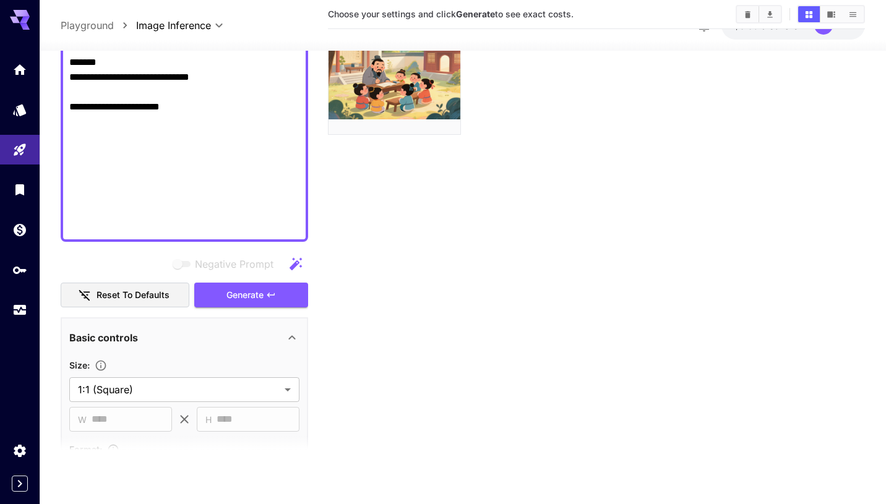
scroll to position [639, 0]
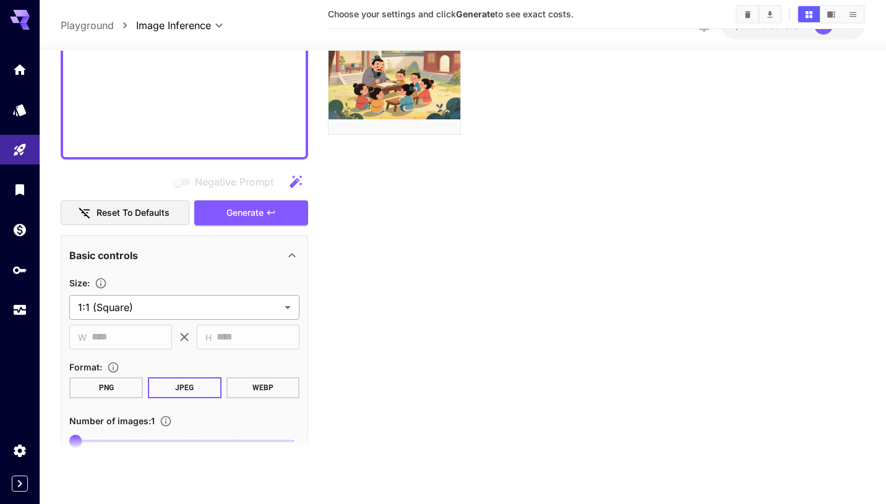
click at [176, 307] on body "**********" at bounding box center [443, 203] width 886 height 602
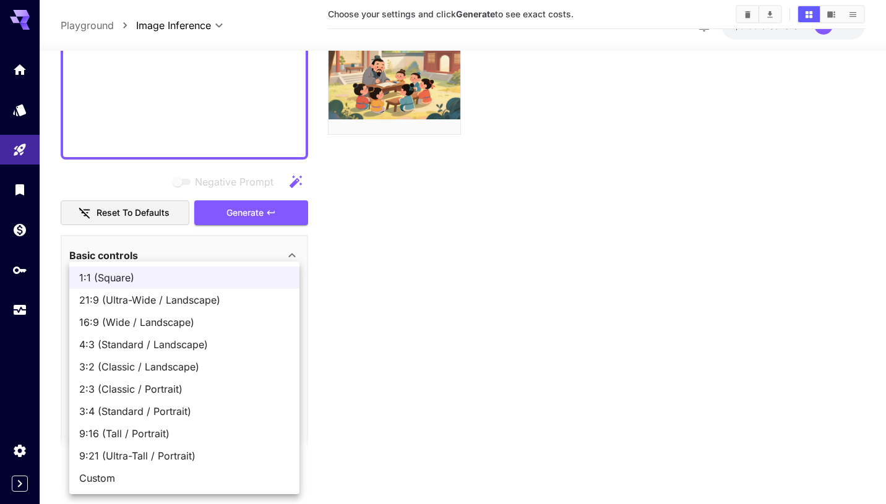
click at [155, 342] on span "4:3 (Standard / Landscape)" at bounding box center [184, 344] width 210 height 15
type input "**********"
type input "****"
type input "***"
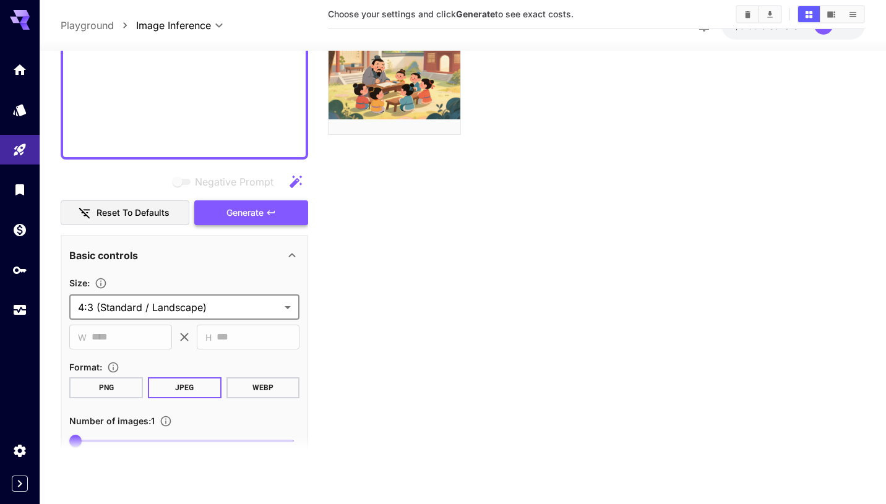
click at [274, 220] on button "Generate" at bounding box center [251, 213] width 114 height 25
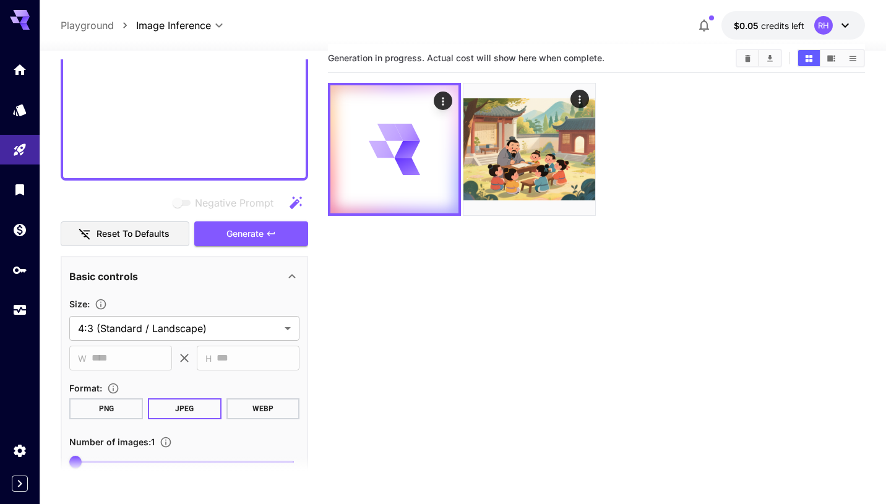
scroll to position [0, 0]
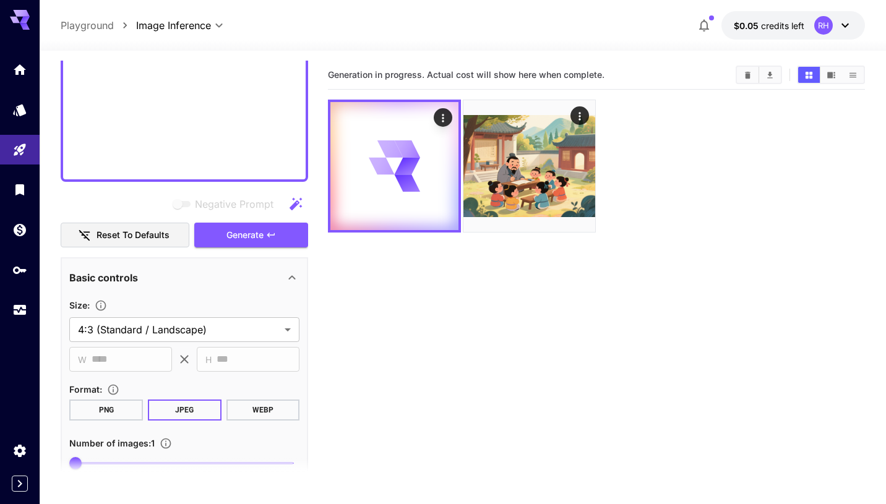
click at [507, 79] on span "Generation in progress. Actual cost will show here when complete." at bounding box center [466, 74] width 277 height 11
click at [706, 217] on div at bounding box center [596, 166] width 537 height 133
click at [714, 299] on section "Generation in progress. Actual cost will show here when complete." at bounding box center [596, 313] width 537 height 504
click at [649, 129] on div at bounding box center [596, 166] width 537 height 133
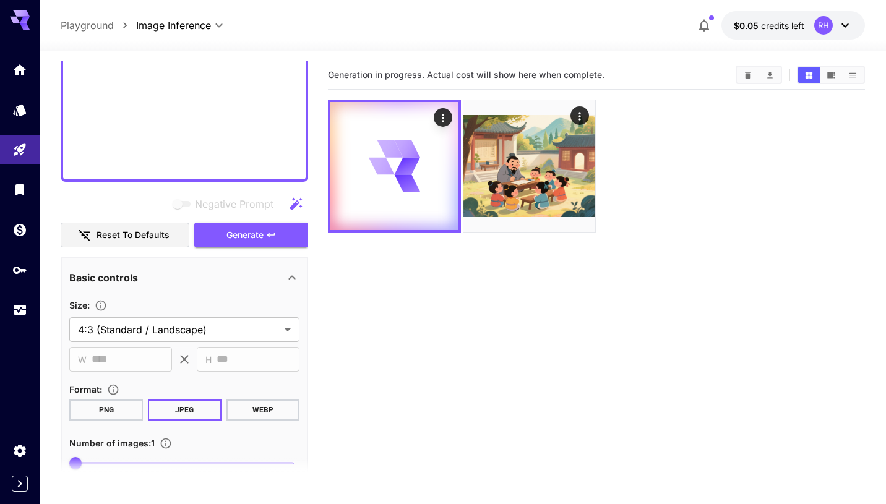
click at [498, 76] on span "Generation in progress. Actual cost will show here when complete." at bounding box center [466, 74] width 277 height 11
click at [689, 371] on section "Generation in progress. Actual cost will show here when complete." at bounding box center [596, 313] width 537 height 504
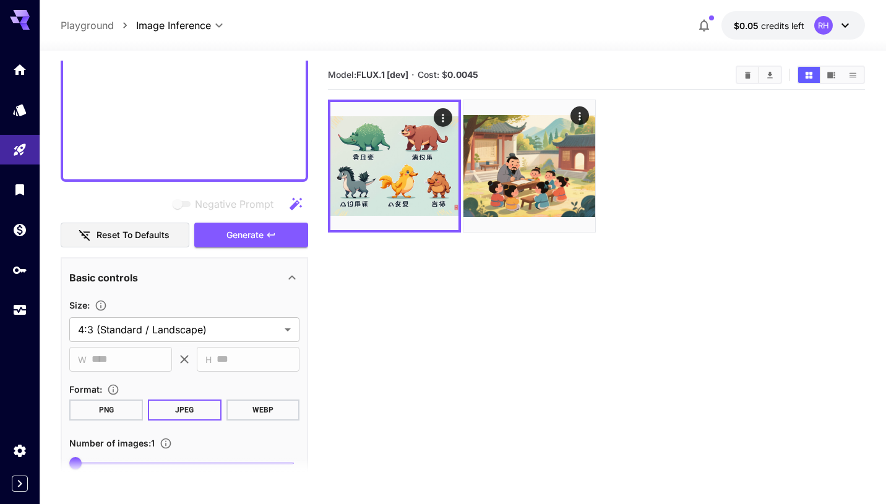
click at [470, 288] on section "Model: FLUX.1 [dev] · Cost: $ 0.0045" at bounding box center [596, 313] width 537 height 504
click at [703, 226] on div at bounding box center [596, 166] width 537 height 133
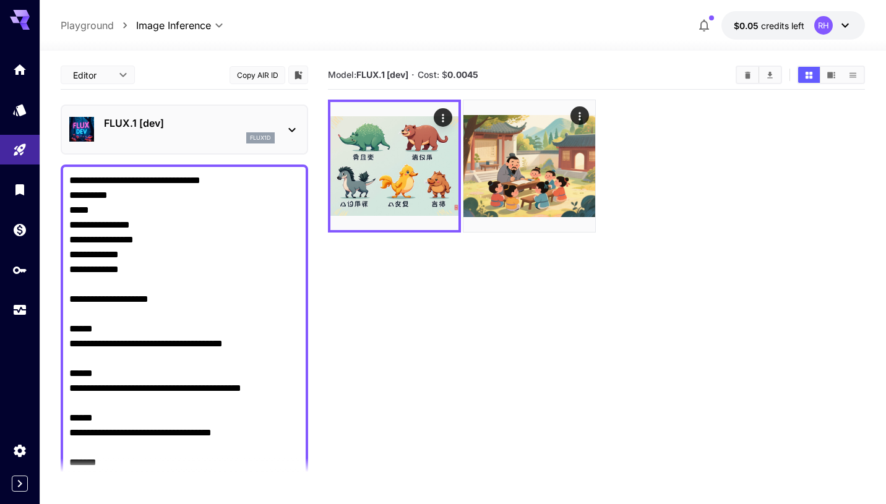
click at [173, 121] on p "FLUX.1 [dev]" at bounding box center [189, 123] width 171 height 15
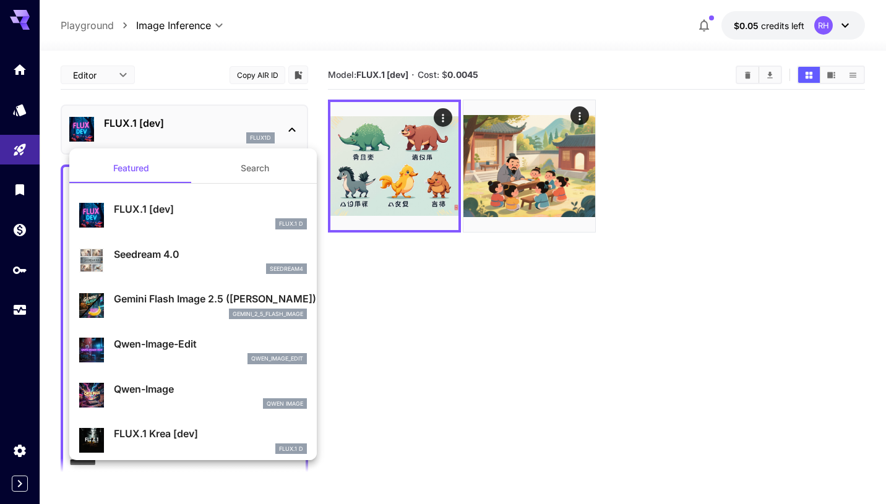
click at [186, 264] on div "seedream4" at bounding box center [210, 269] width 193 height 11
type input "**********"
type input "****"
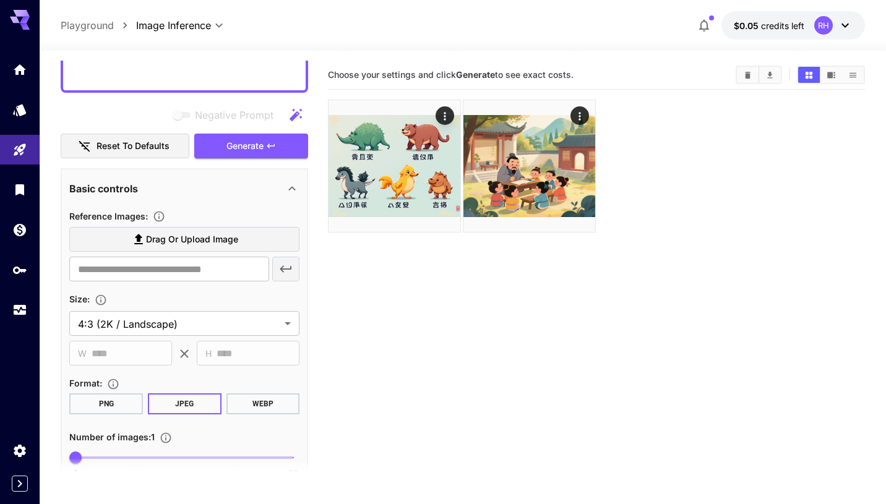
scroll to position [699, 0]
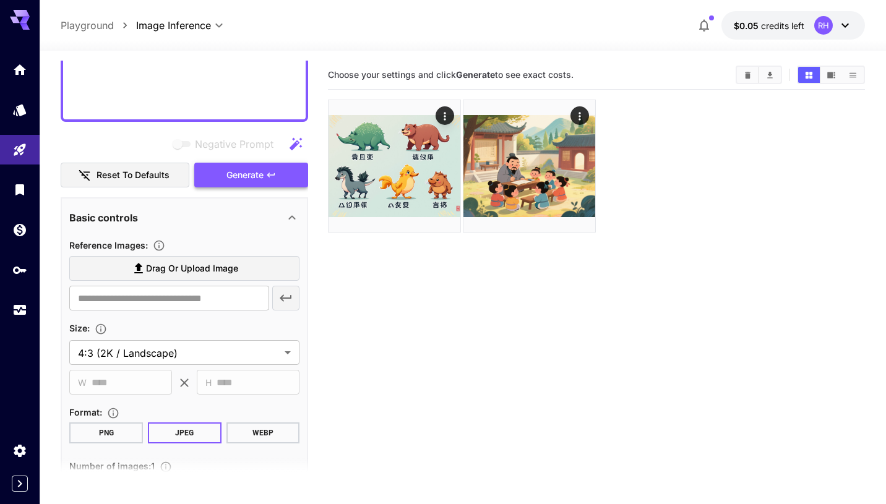
click at [262, 178] on span "Generate" at bounding box center [245, 175] width 37 height 15
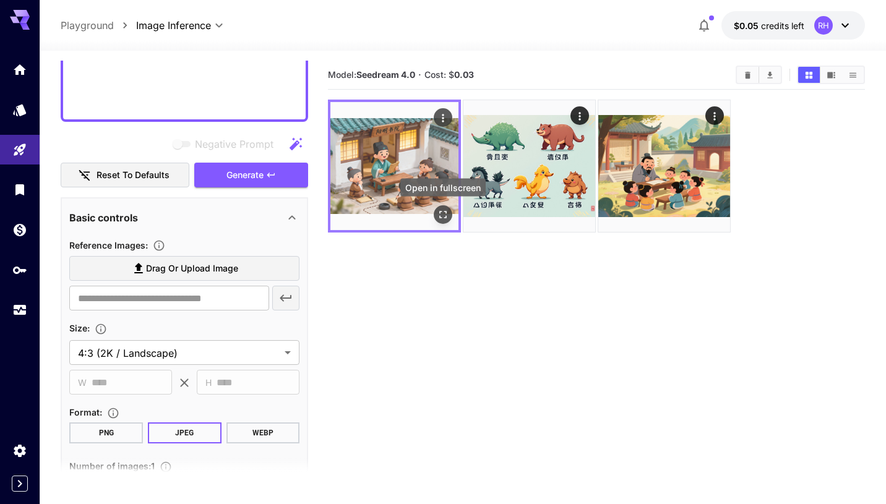
click at [443, 217] on icon "Open in fullscreen" at bounding box center [443, 215] width 12 height 12
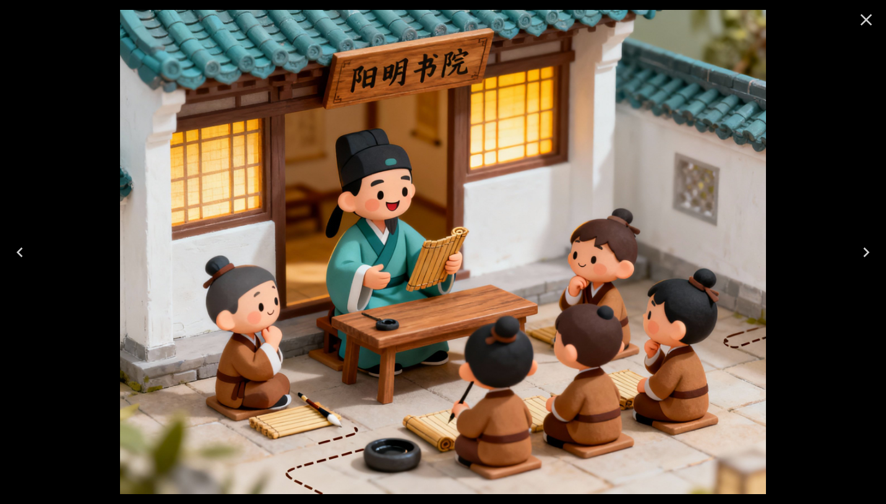
click at [863, 15] on icon "Close" at bounding box center [867, 20] width 20 height 20
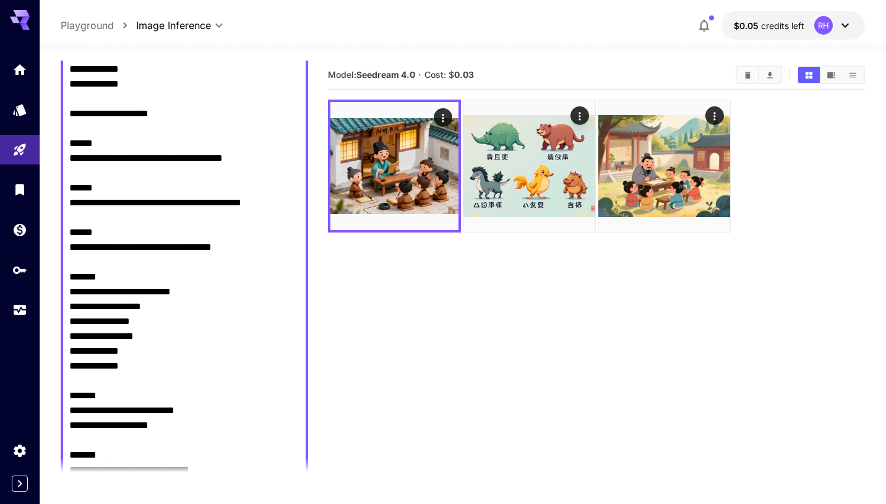
scroll to position [169, 0]
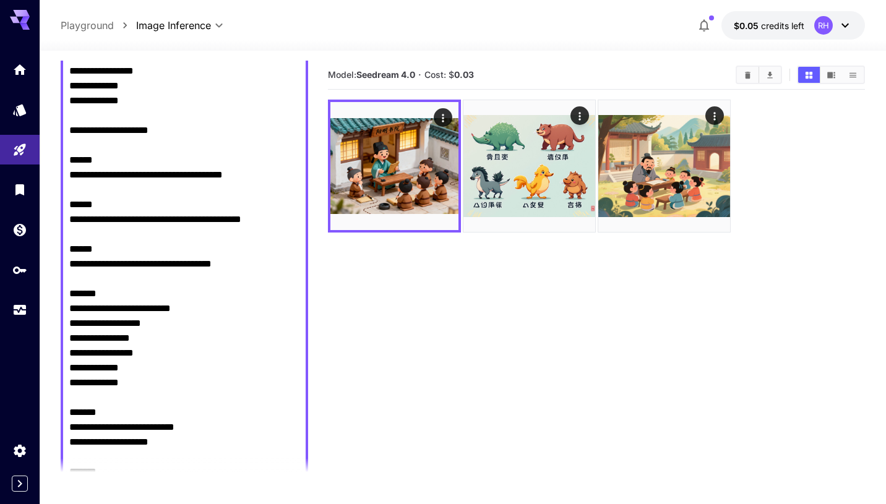
drag, startPoint x: 235, startPoint y: 324, endPoint x: 67, endPoint y: 307, distance: 168.0
click at [67, 307] on div "**********" at bounding box center [185, 324] width 248 height 656
paste textarea "***"
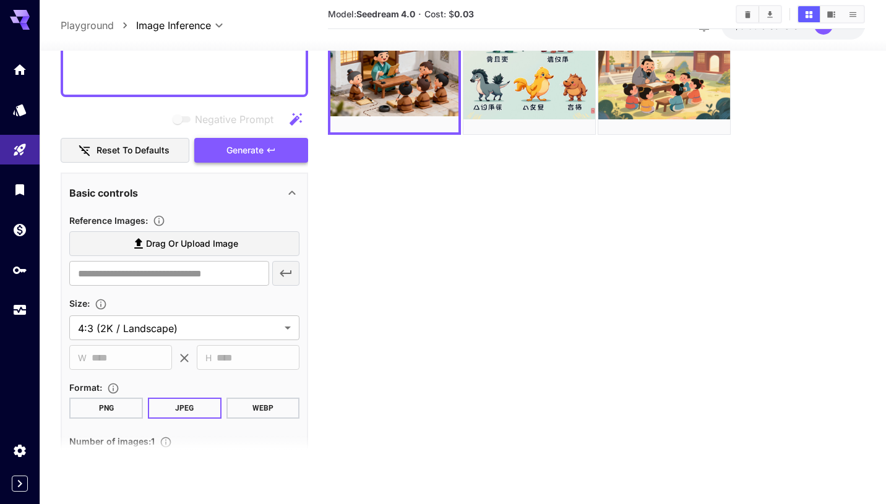
scroll to position [691, 0]
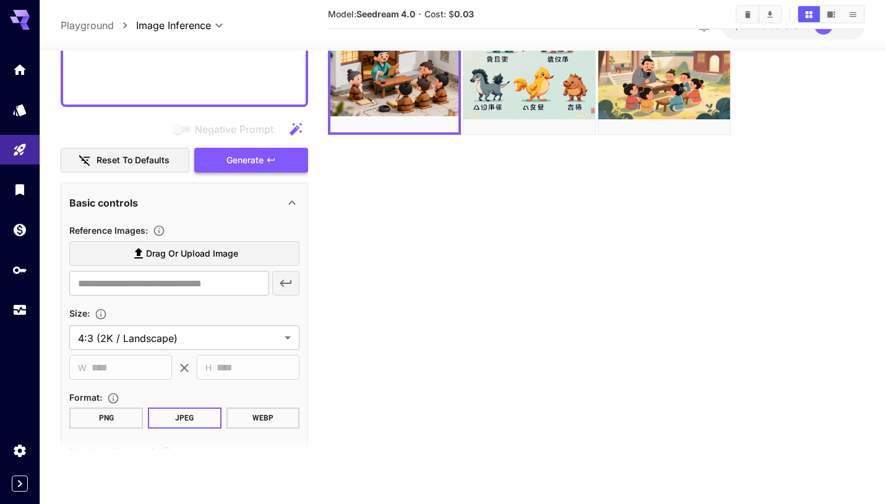
click at [262, 160] on span "Generate" at bounding box center [245, 160] width 37 height 15
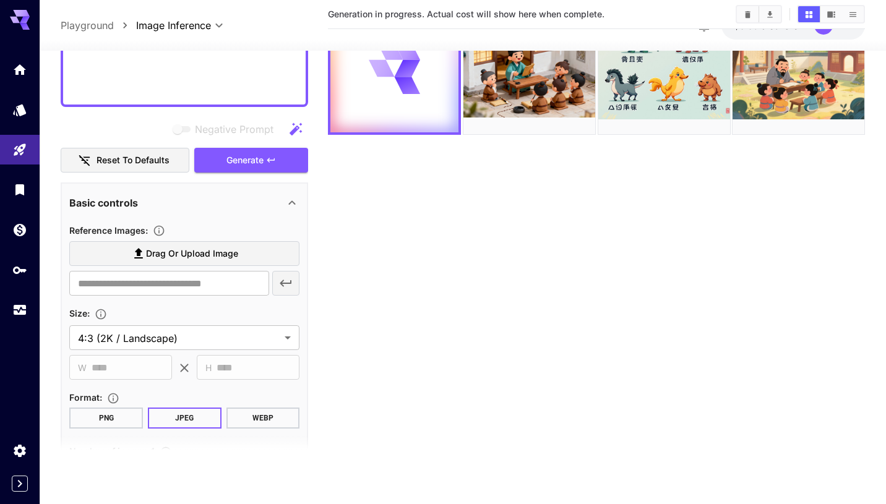
scroll to position [0, 0]
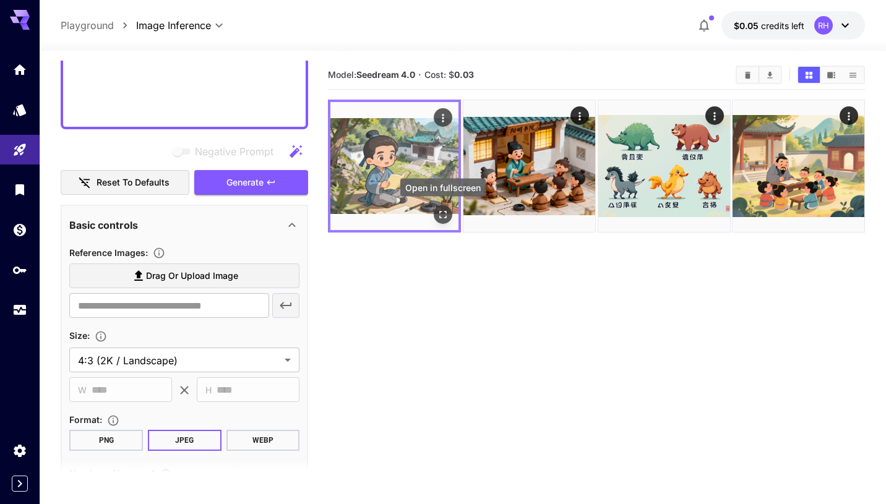
click at [438, 212] on icon "Open in fullscreen" at bounding box center [443, 215] width 12 height 12
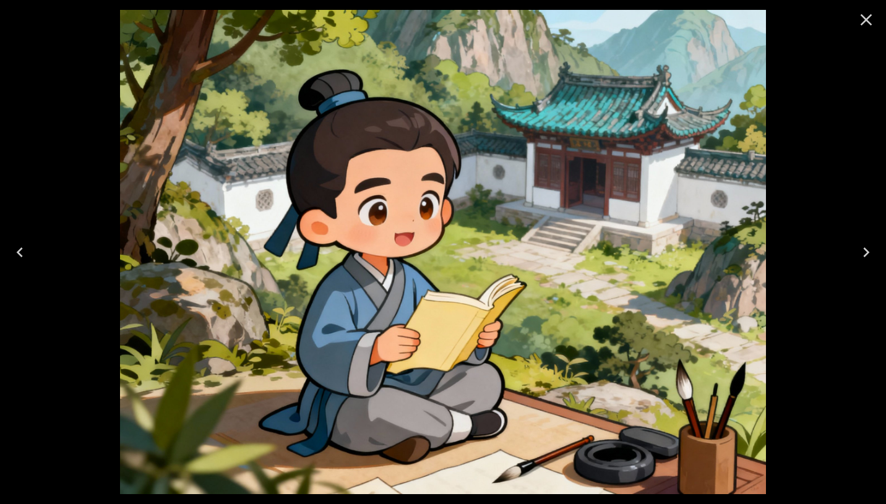
click at [870, 22] on icon "Close" at bounding box center [867, 20] width 20 height 20
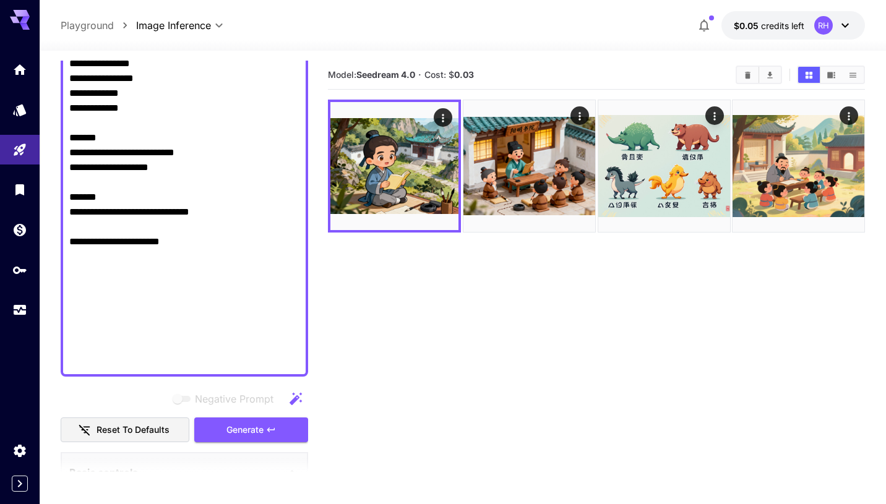
scroll to position [342, 0]
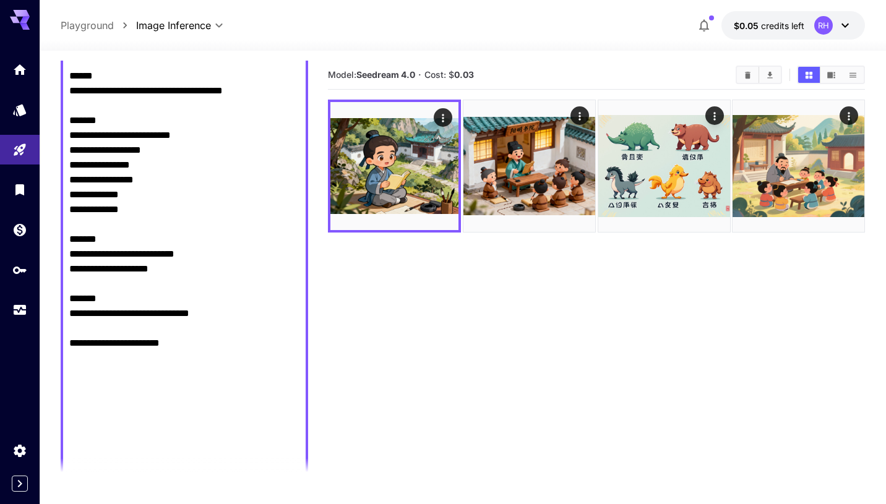
drag, startPoint x: 256, startPoint y: 152, endPoint x: 58, endPoint y: 137, distance: 199.2
click at [58, 137] on section "**********" at bounding box center [463, 326] width 847 height 551
paste textarea "*****"
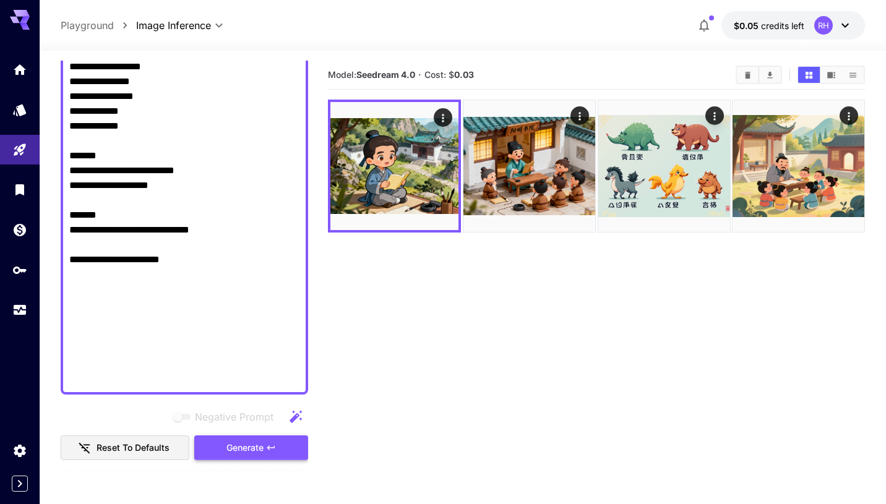
type textarea "**********"
click at [255, 451] on span "Generate" at bounding box center [245, 448] width 37 height 15
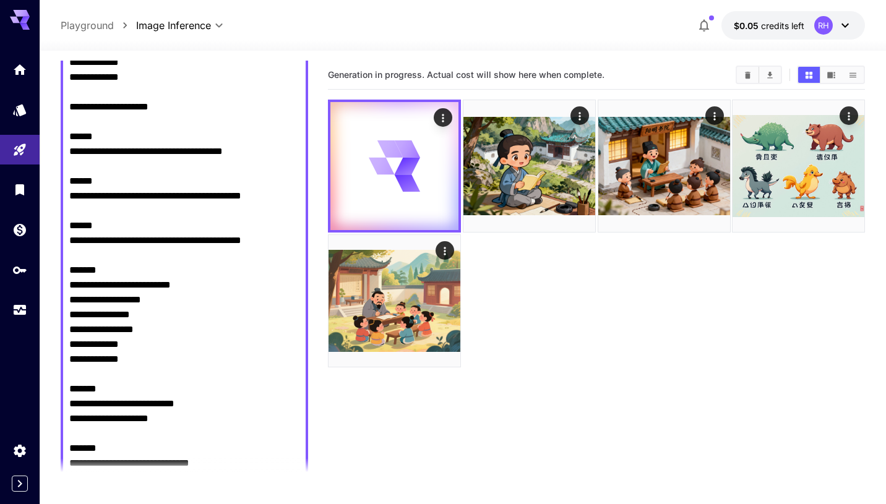
scroll to position [43, 0]
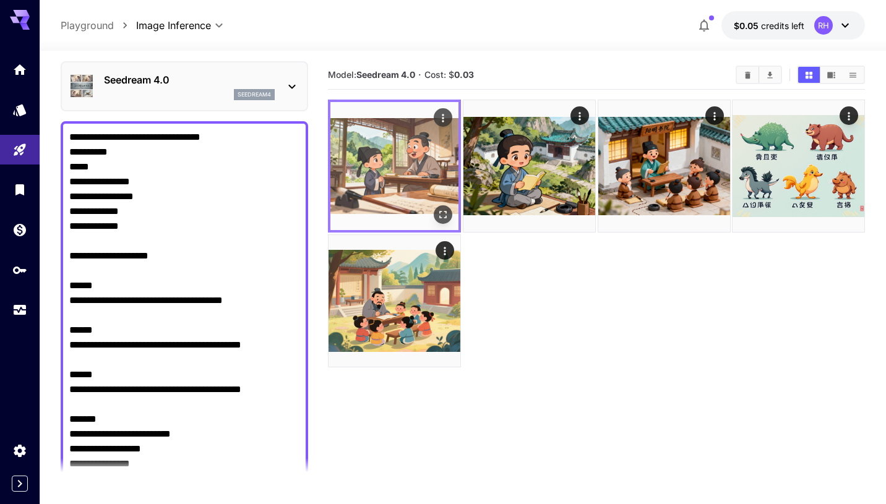
click at [400, 160] on img at bounding box center [395, 166] width 128 height 128
click at [446, 216] on icon "Open in fullscreen" at bounding box center [442, 214] width 7 height 7
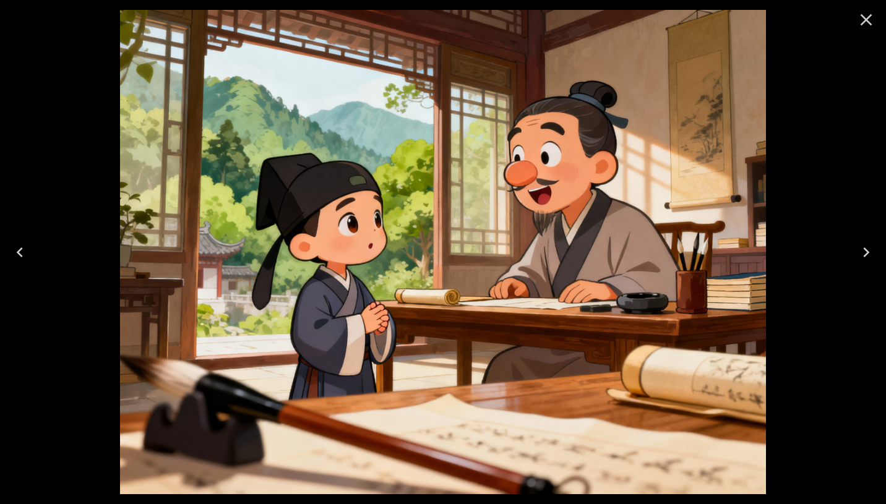
click at [869, 19] on icon "Close" at bounding box center [867, 20] width 20 height 20
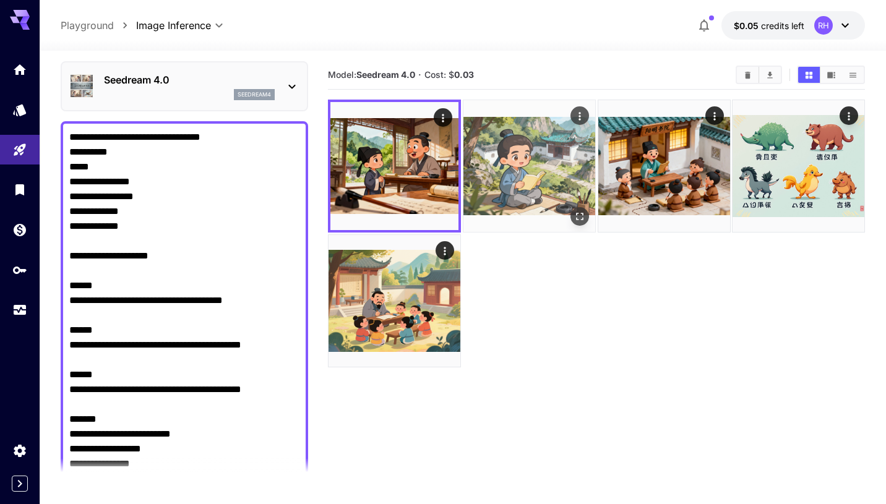
click at [548, 131] on img at bounding box center [530, 166] width 132 height 132
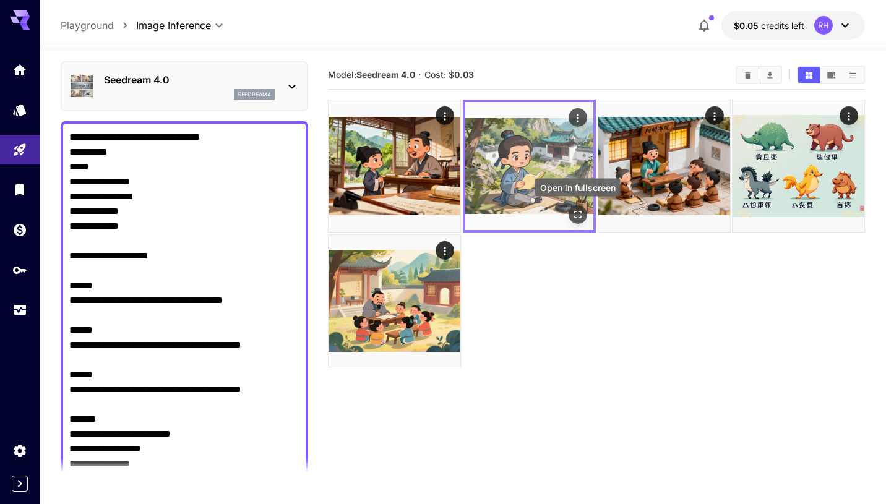
click at [579, 217] on icon "Open in fullscreen" at bounding box center [577, 214] width 7 height 7
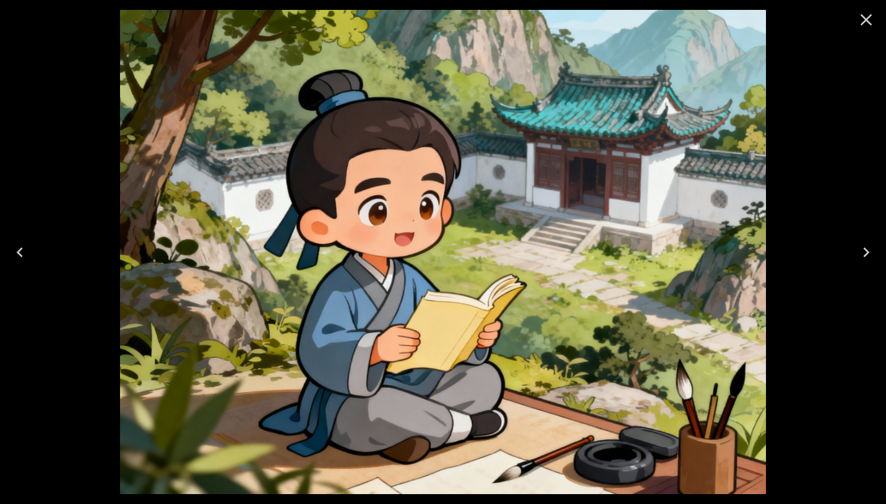
click at [865, 20] on icon "Close" at bounding box center [867, 20] width 12 height 12
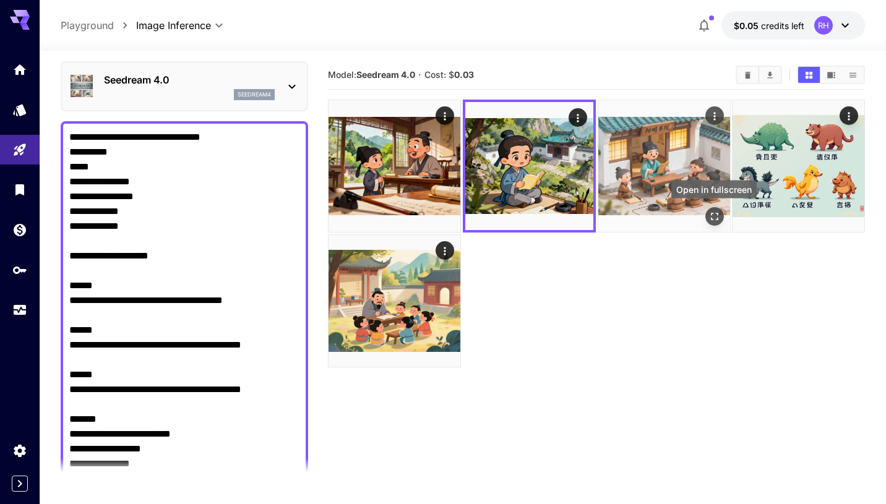
click at [712, 215] on icon "Open in fullscreen" at bounding box center [714, 216] width 12 height 12
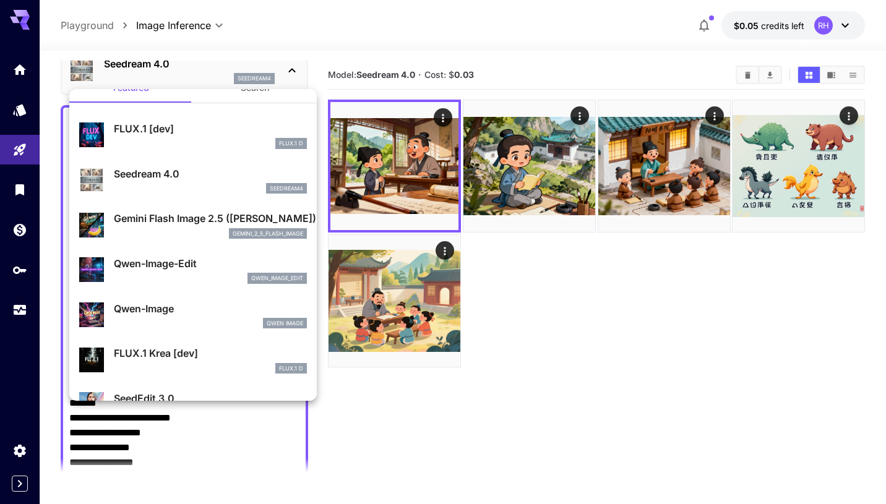
scroll to position [27, 0]
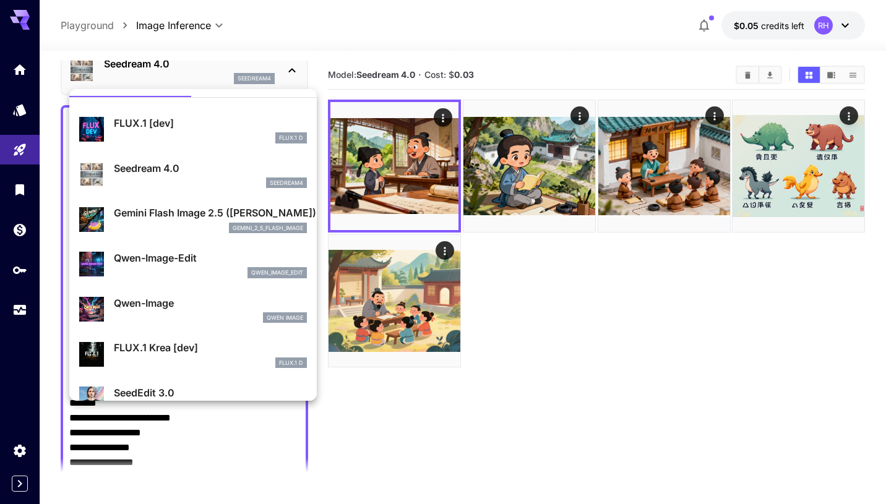
click at [198, 217] on p "Gemini Flash Image 2.5 ([PERSON_NAME])" at bounding box center [210, 212] width 193 height 15
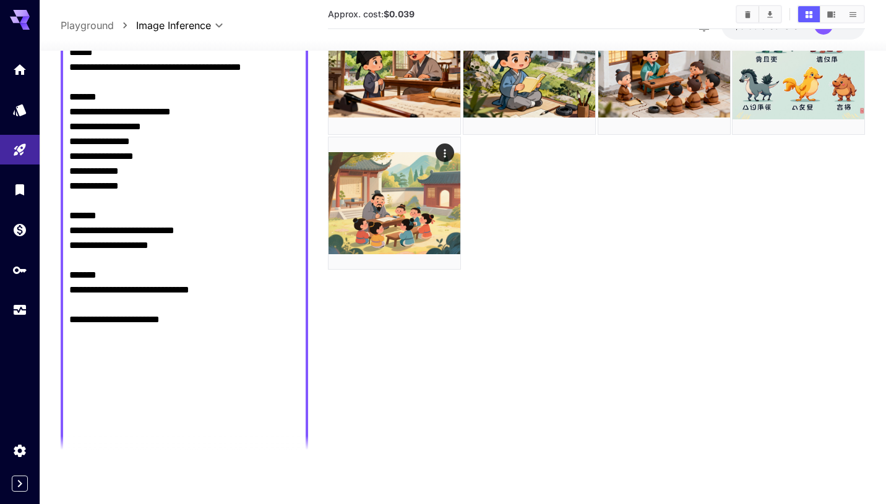
scroll to position [603, 0]
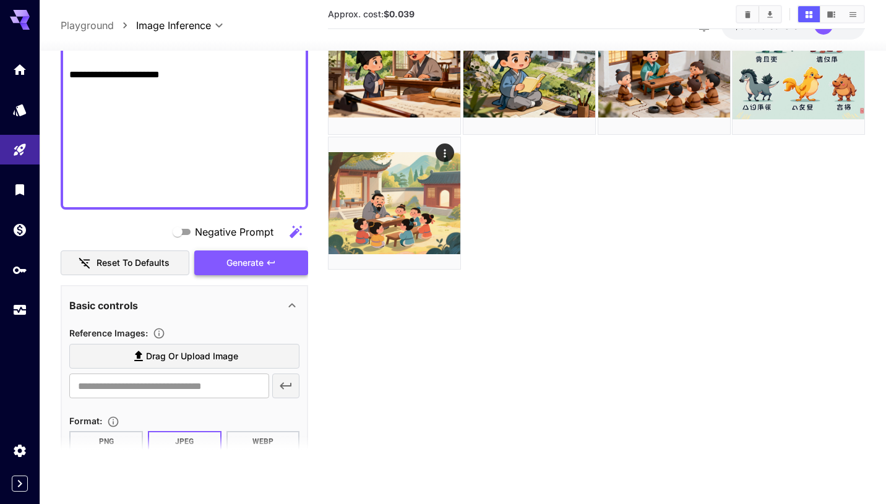
click at [258, 257] on span "Generate" at bounding box center [245, 263] width 37 height 15
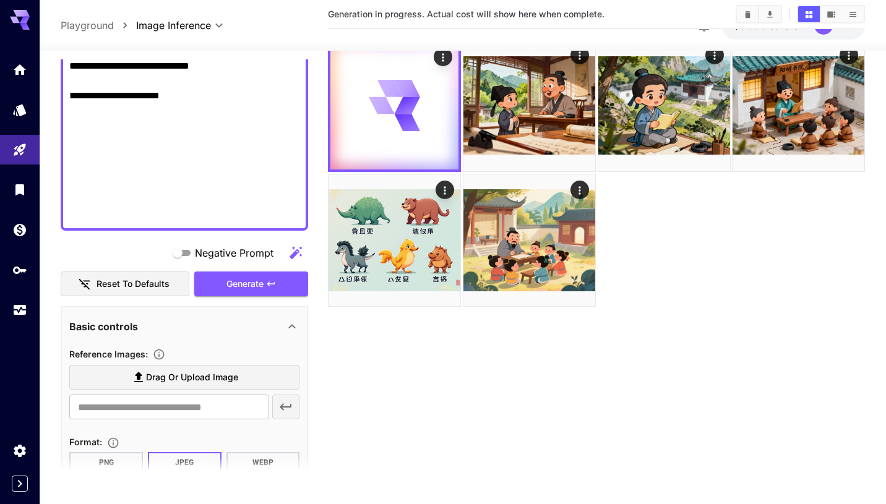
scroll to position [0, 0]
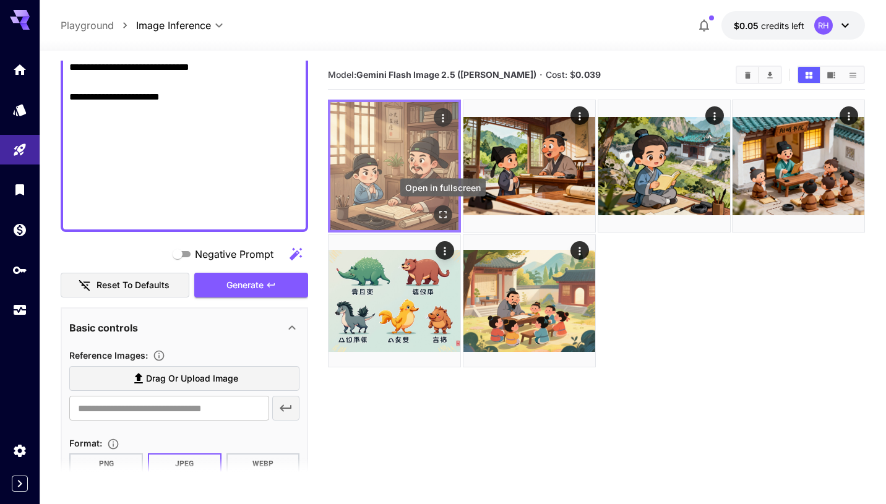
click at [446, 217] on icon "Open in fullscreen" at bounding box center [442, 214] width 7 height 7
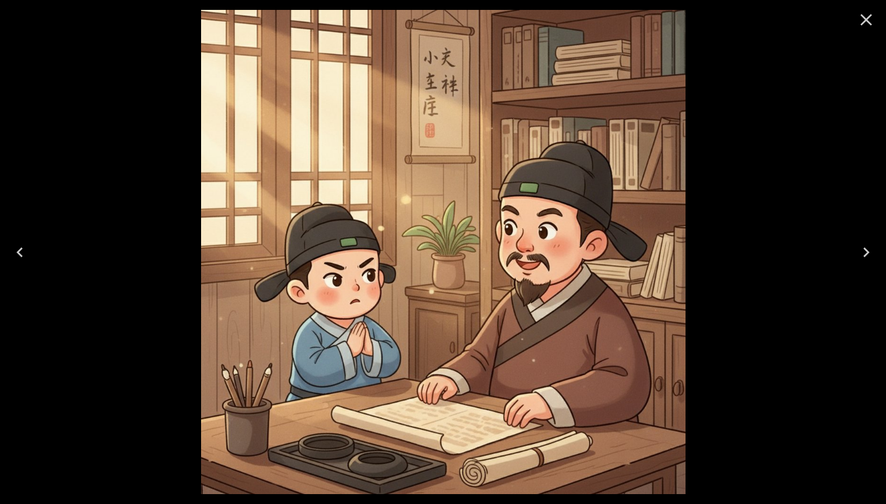
click at [867, 19] on icon "Close" at bounding box center [867, 20] width 12 height 12
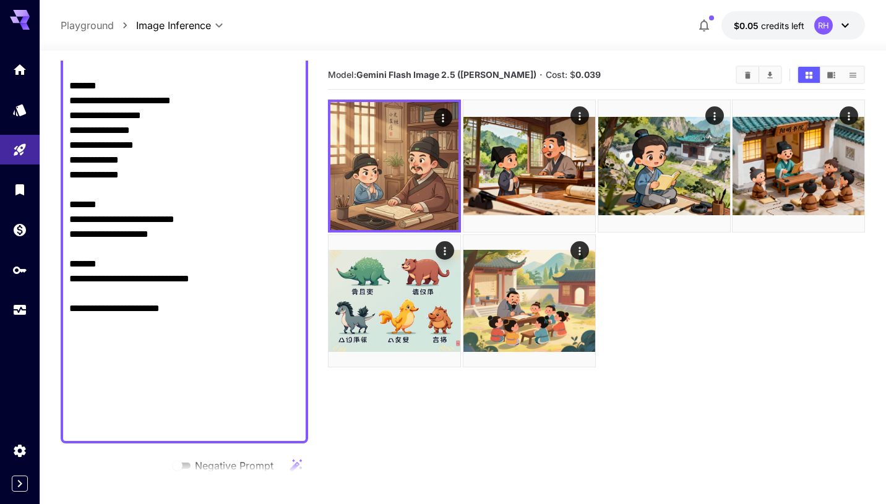
scroll to position [352, 0]
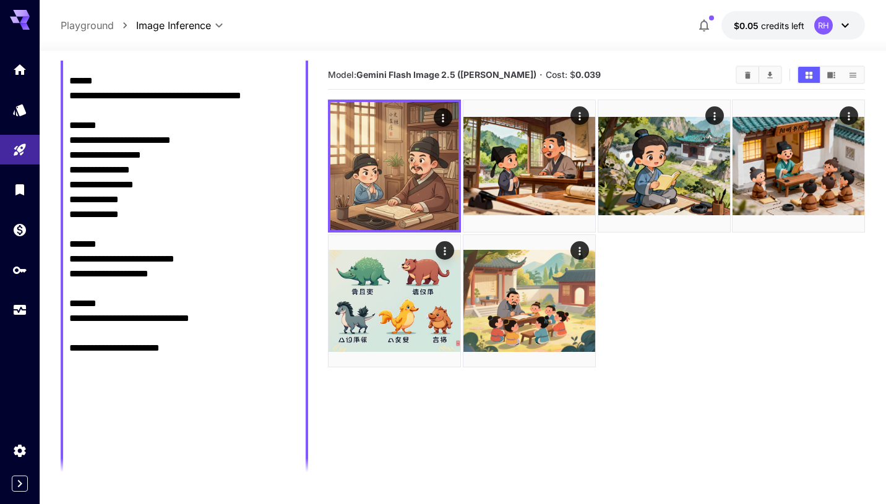
drag, startPoint x: 296, startPoint y: 152, endPoint x: 66, endPoint y: 139, distance: 231.3
click at [66, 139] on div "**********" at bounding box center [185, 155] width 248 height 656
paste textarea
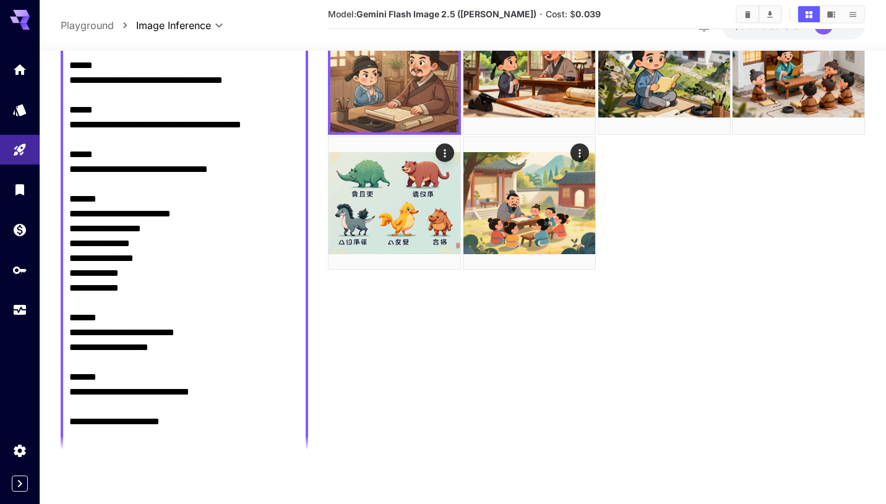
scroll to position [756, 0]
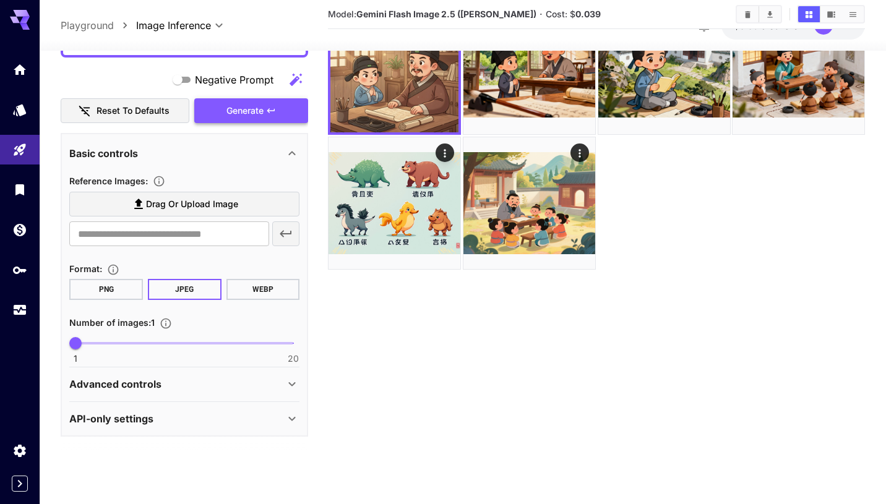
type textarea "**********"
click at [251, 121] on button "Generate" at bounding box center [251, 110] width 114 height 25
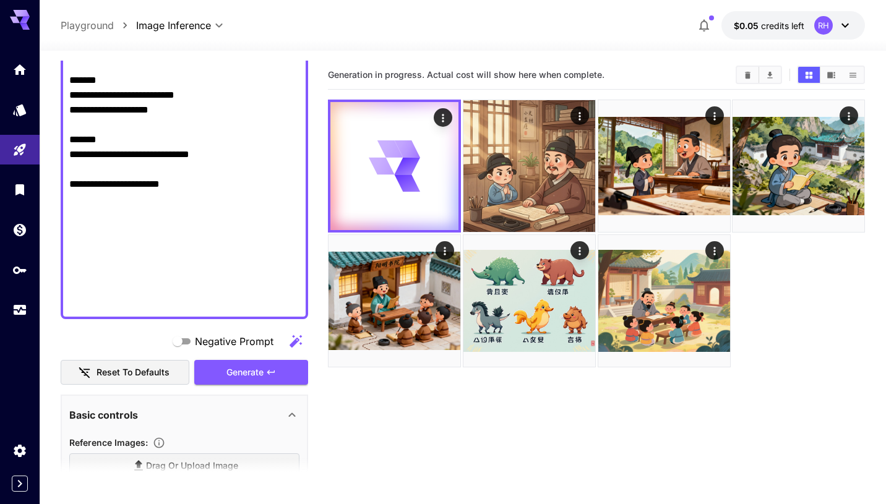
scroll to position [0, 0]
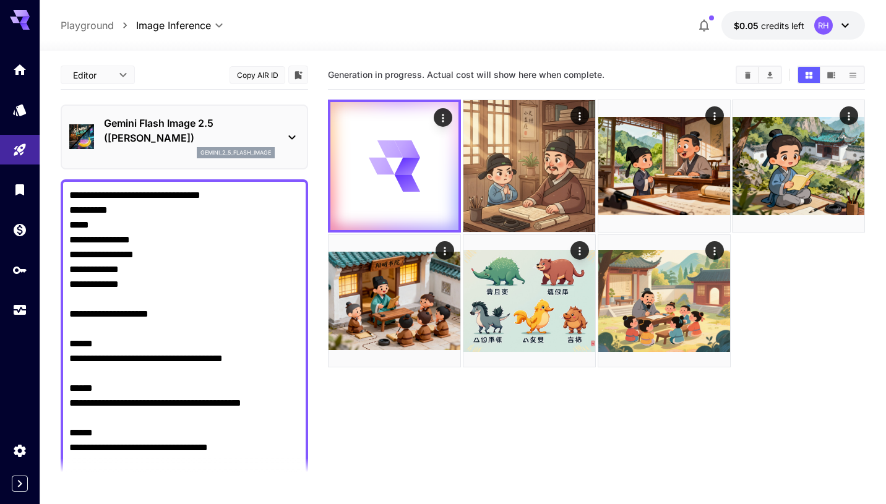
click at [176, 71] on div "Editor **** ​ Copy AIR ID" at bounding box center [185, 75] width 248 height 29
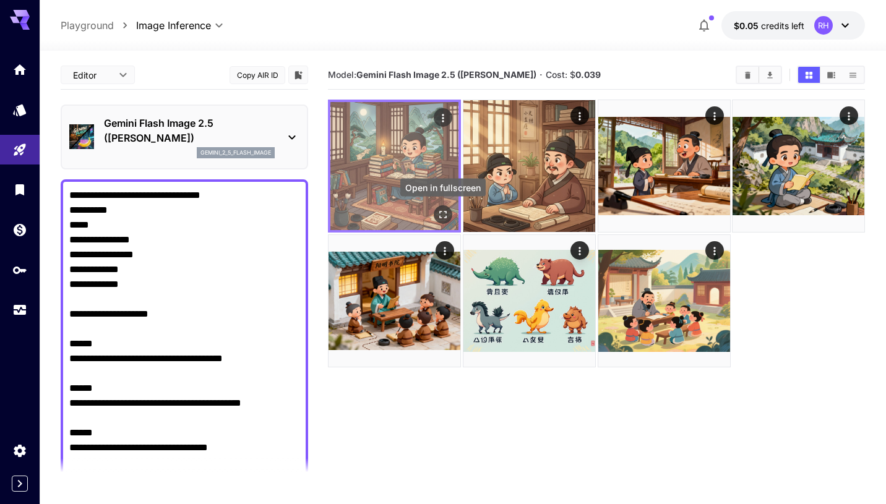
click at [445, 214] on icon "Open in fullscreen" at bounding box center [443, 215] width 12 height 12
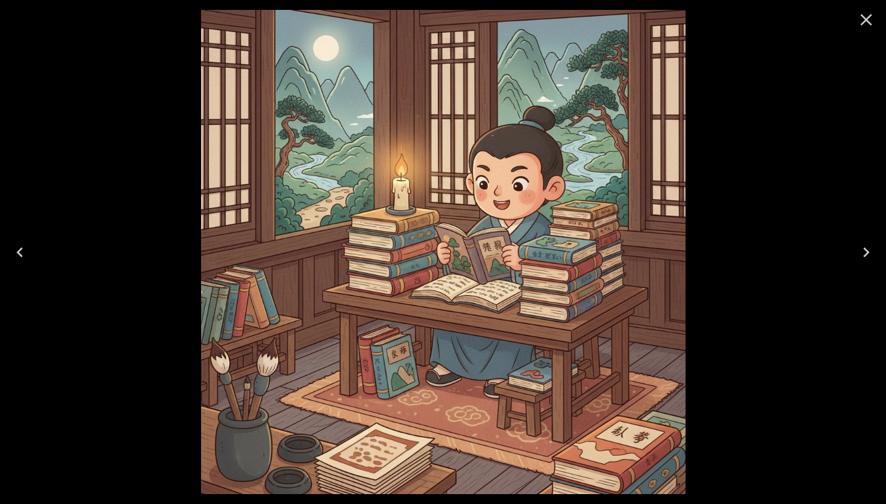
click at [874, 25] on icon "Close" at bounding box center [867, 20] width 20 height 20
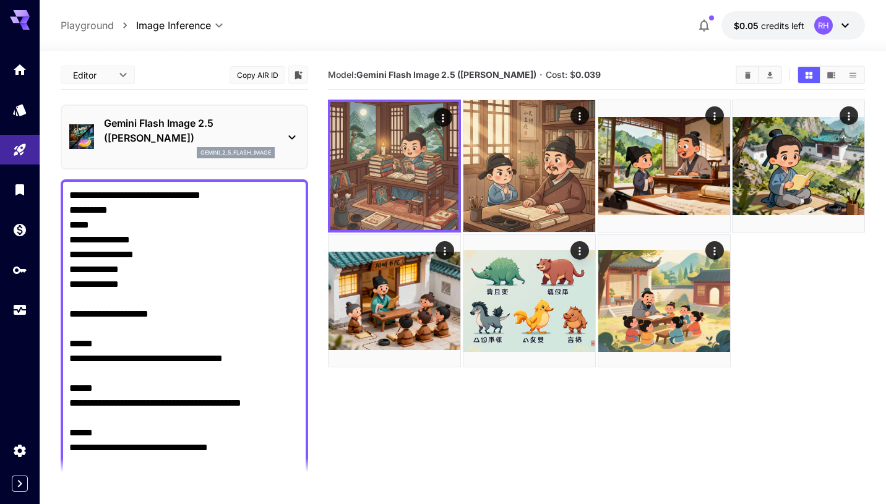
click at [798, 251] on div at bounding box center [596, 233] width 537 height 267
click at [577, 71] on b "0.039" at bounding box center [588, 74] width 25 height 11
click at [507, 73] on b "Gemini Flash Image 2.5 ([PERSON_NAME])" at bounding box center [447, 74] width 180 height 11
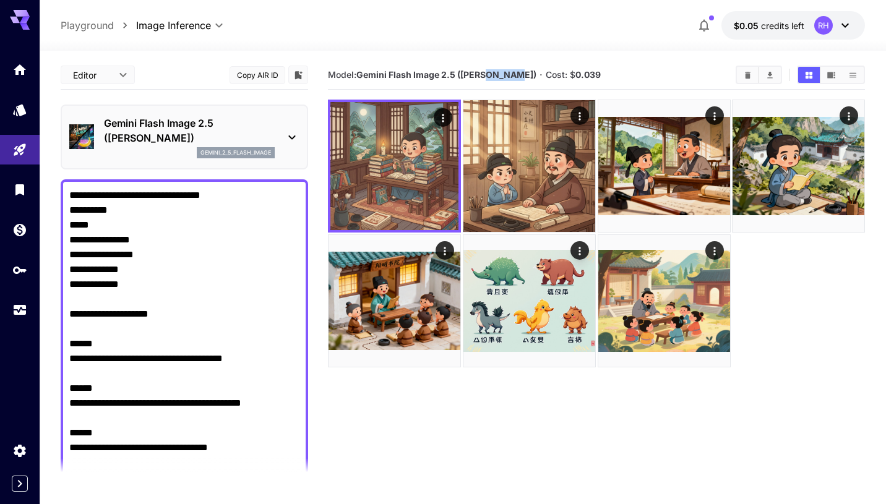
click at [798, 316] on div at bounding box center [596, 233] width 537 height 267
drag, startPoint x: 600, startPoint y: 74, endPoint x: 562, endPoint y: 72, distance: 37.8
click at [562, 72] on section "Model: Gemini Flash Image 2.5 (Nano Banana) · Cost: $ 0.039" at bounding box center [527, 74] width 398 height 15
click at [530, 34] on div "**********" at bounding box center [463, 25] width 805 height 28
click at [687, 185] on div "Open in fullscreen" at bounding box center [714, 190] width 85 height 18
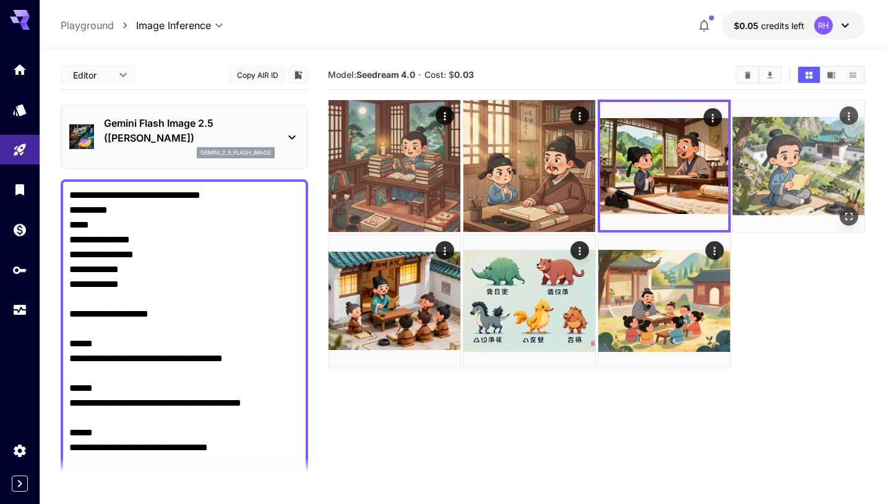
click at [814, 162] on img at bounding box center [799, 166] width 132 height 132
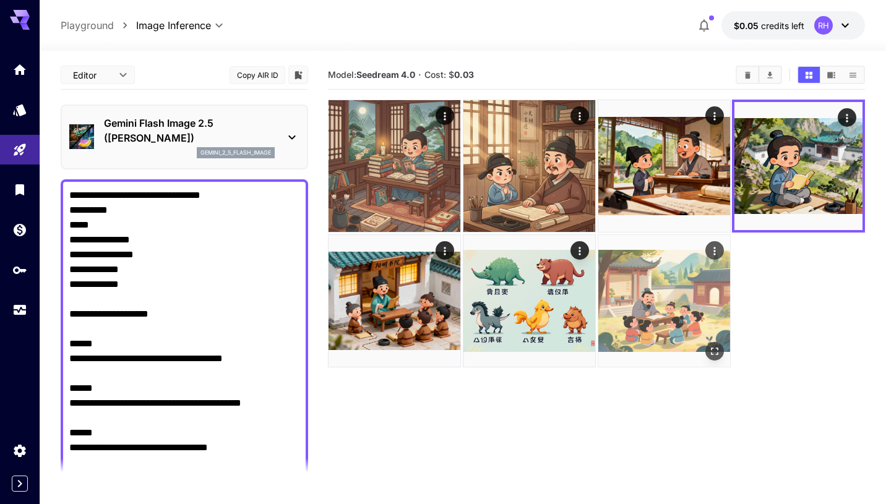
click at [654, 298] on img at bounding box center [665, 301] width 132 height 132
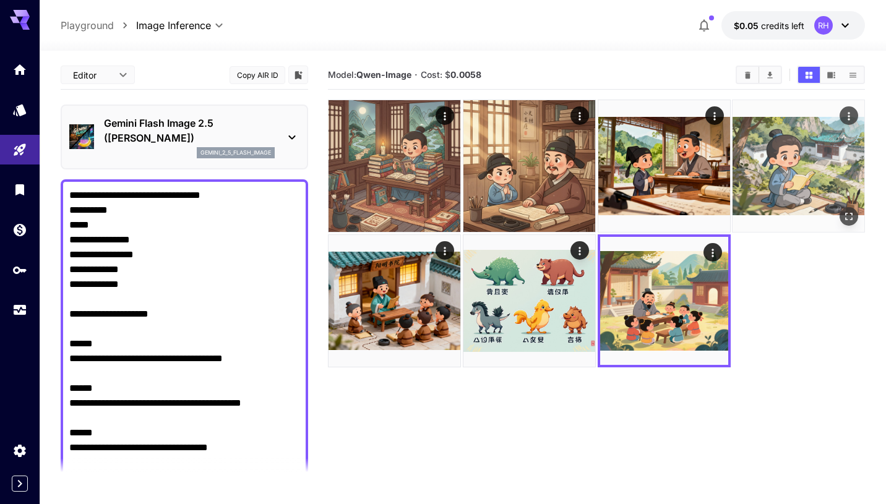
click at [784, 176] on img at bounding box center [799, 166] width 132 height 132
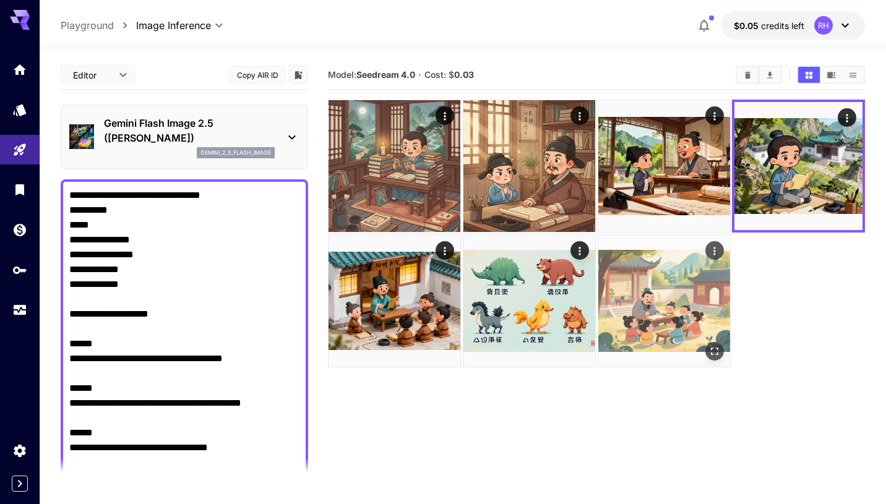
click at [681, 304] on img at bounding box center [665, 301] width 132 height 132
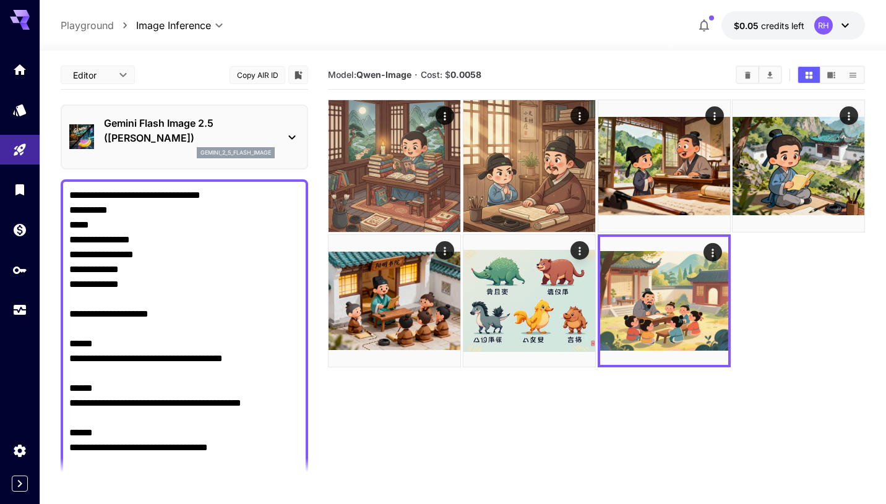
click at [784, 313] on div at bounding box center [596, 233] width 537 height 267
click at [579, 58] on div "**********" at bounding box center [463, 326] width 805 height 551
click at [657, 45] on div at bounding box center [463, 43] width 847 height 15
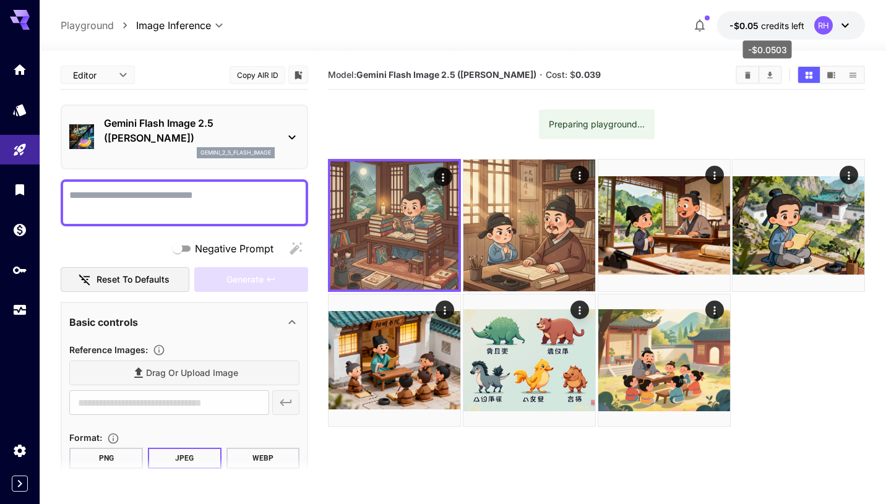
click at [789, 25] on span "credits left" at bounding box center [782, 25] width 43 height 11
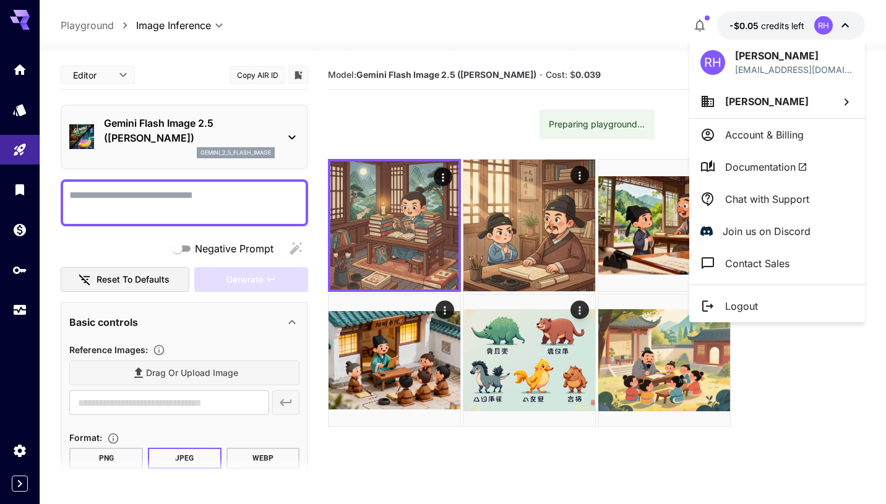
click at [779, 350] on div at bounding box center [443, 252] width 886 height 504
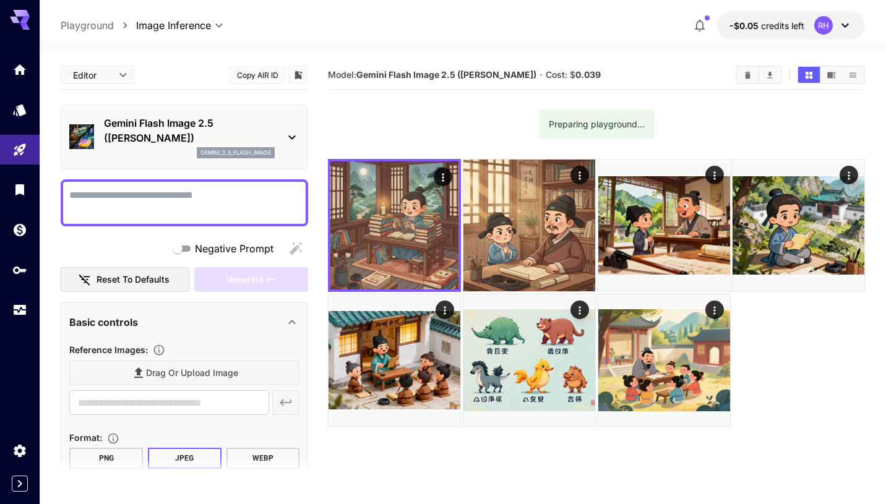
click at [681, 68] on section "Model: Gemini Flash Image 2.5 ([PERSON_NAME]) · Cost: $ 0.039" at bounding box center [527, 74] width 398 height 15
click at [695, 124] on section "Model: Gemini Flash Image 2.5 ([PERSON_NAME]) · Cost: $ 0.039 Preparing playgro…" at bounding box center [596, 313] width 537 height 504
click at [701, 130] on section "Model: Gemini Flash Image 2.5 ([PERSON_NAME]) · Cost: $ 0.039 Preparing playgro…" at bounding box center [596, 313] width 537 height 504
click at [842, 24] on icon at bounding box center [845, 26] width 7 height 4
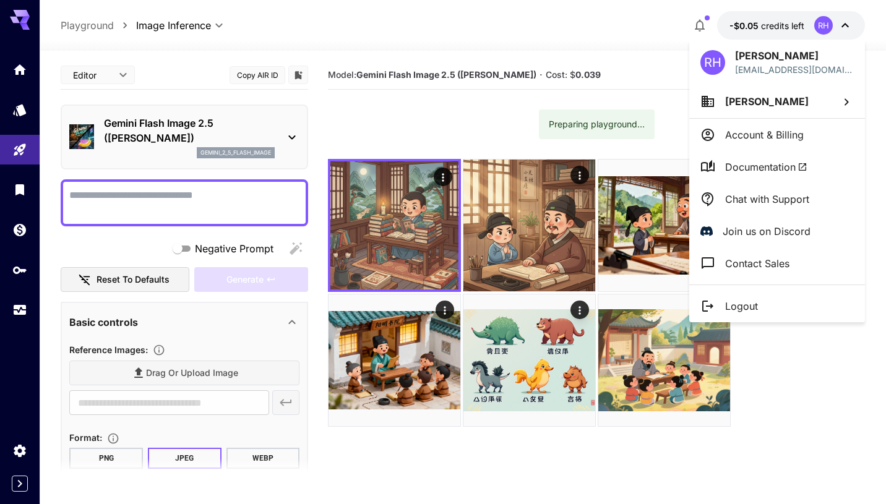
click at [14, 484] on div at bounding box center [443, 252] width 886 height 504
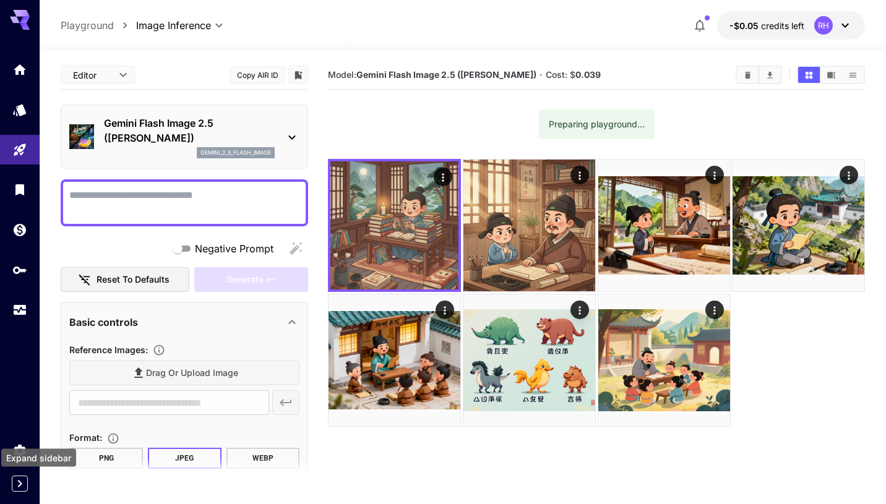
click at [22, 485] on icon "Expand sidebar" at bounding box center [19, 484] width 15 height 15
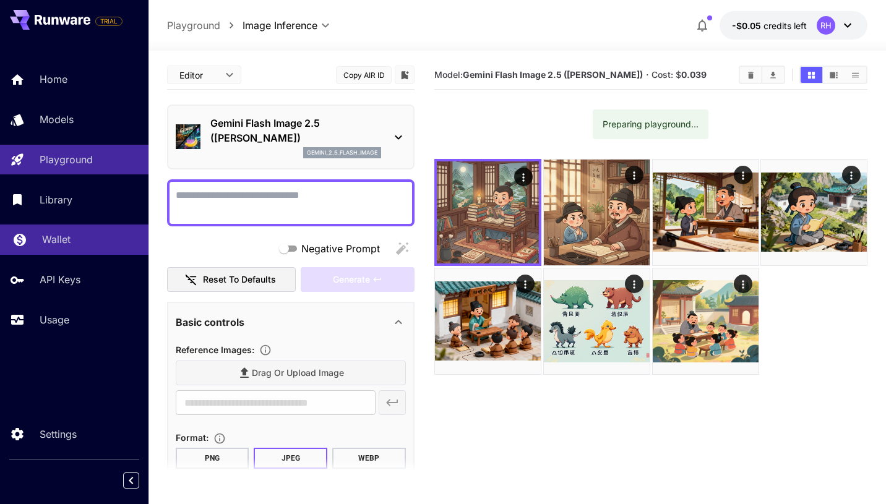
click at [80, 250] on link "Wallet" at bounding box center [74, 240] width 149 height 30
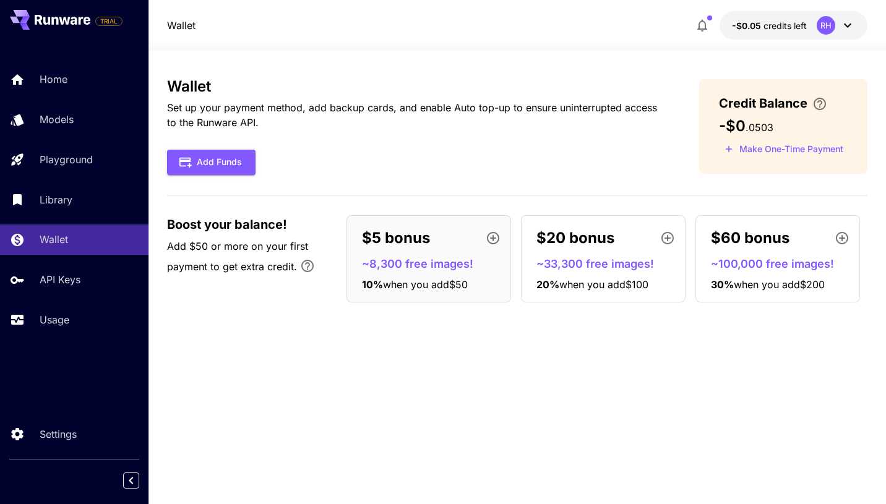
click at [463, 165] on div "Add Funds" at bounding box center [413, 162] width 493 height 25
click at [491, 290] on p "10 % when you add $50" at bounding box center [434, 284] width 144 height 15
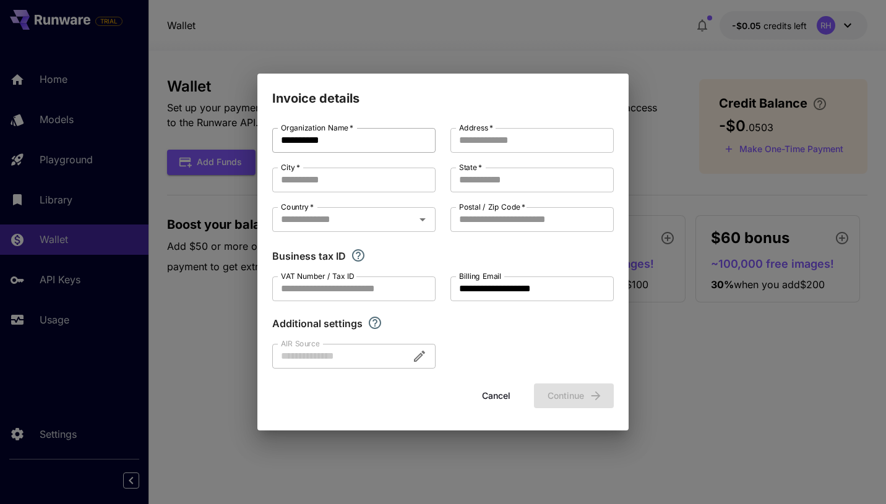
click at [369, 139] on input "**********" at bounding box center [353, 140] width 163 height 25
click at [419, 96] on h2 "Invoice details" at bounding box center [442, 91] width 371 height 35
click at [496, 393] on button "Cancel" at bounding box center [497, 396] width 56 height 25
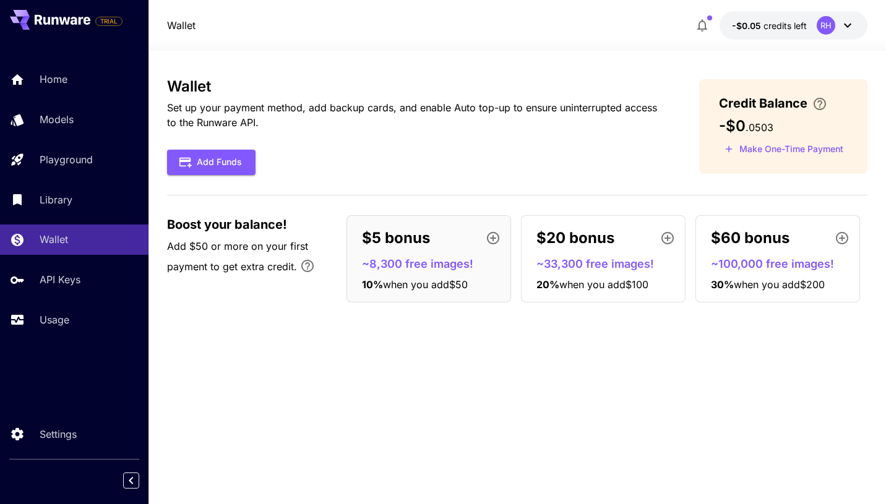
click at [462, 339] on div "Wallet Set up your payment method, add backup cards, and enable Auto top-up to …" at bounding box center [517, 277] width 701 height 399
click at [248, 176] on div "Wallet Set up your payment method, add backup cards, and enable Auto top-up to …" at bounding box center [517, 195] width 701 height 235
click at [233, 164] on button "Add Funds" at bounding box center [211, 162] width 89 height 25
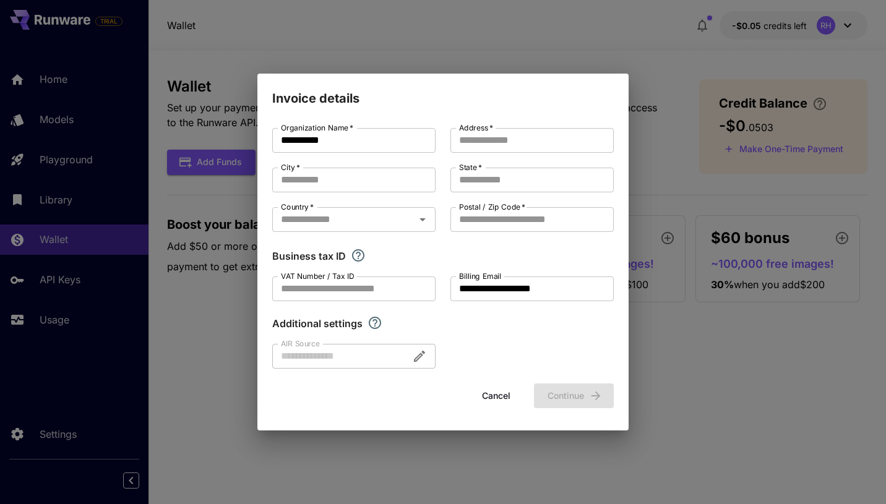
click at [488, 397] on button "Cancel" at bounding box center [497, 396] width 56 height 25
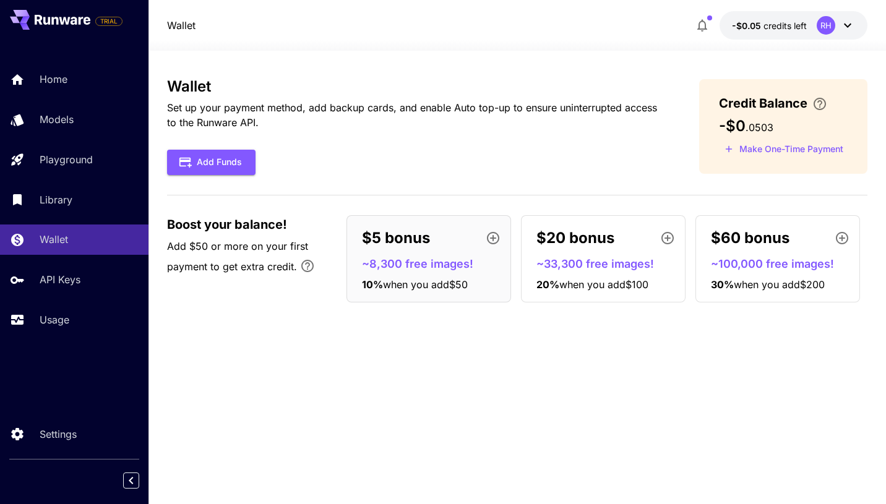
click at [525, 451] on div "Wallet Set up your payment method, add backup cards, and enable Auto top-up to …" at bounding box center [517, 277] width 701 height 399
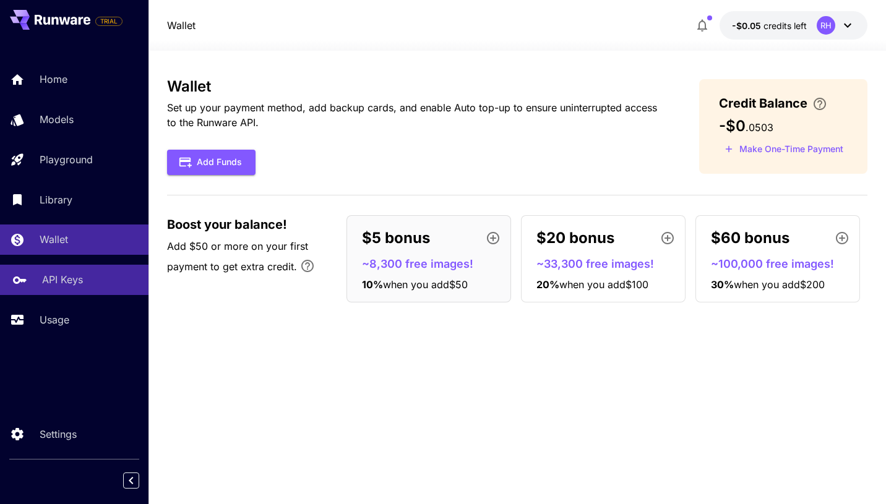
click at [68, 280] on p "API Keys" at bounding box center [62, 279] width 41 height 15
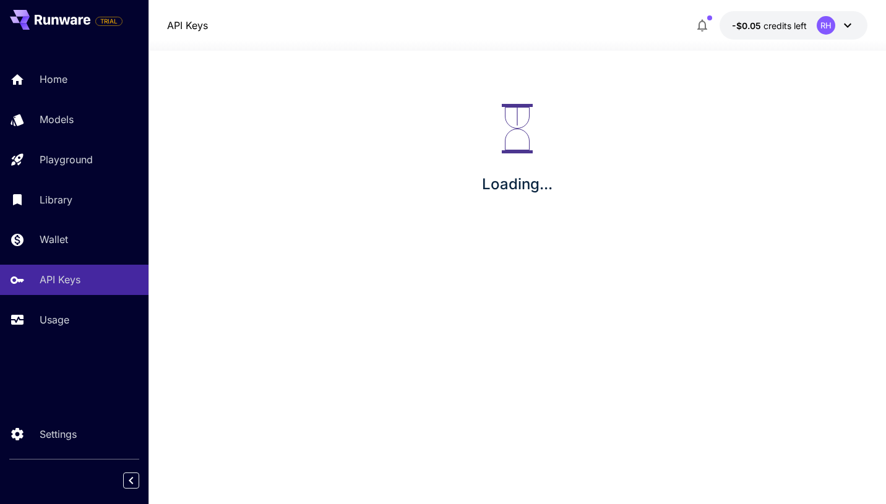
click at [70, 218] on div "Home Models Playground Library Wallet API Keys Usage" at bounding box center [74, 199] width 149 height 270
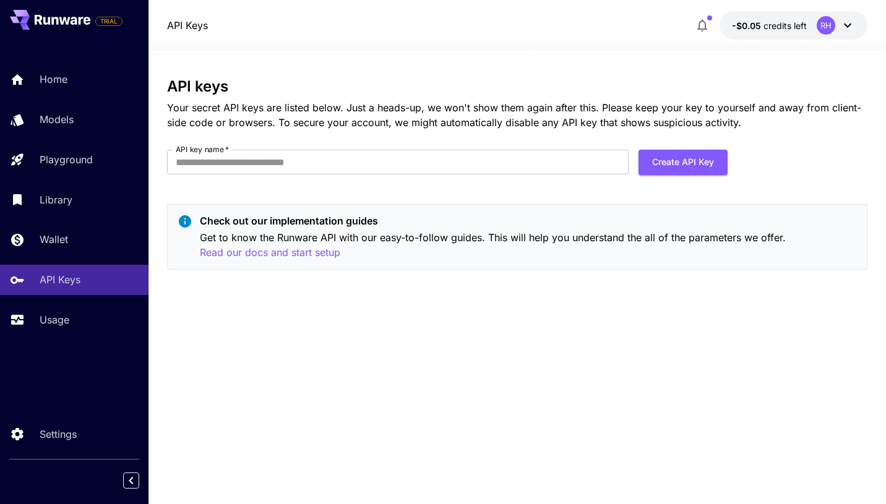
click at [412, 77] on div "API keys Your secret API keys are listed below. Just a heads-up, we won't show …" at bounding box center [517, 278] width 701 height 454
click at [410, 333] on div "API keys Your secret API keys are listed below. Just a heads-up, we won't show …" at bounding box center [517, 277] width 701 height 399
click at [77, 326] on div "Usage" at bounding box center [90, 320] width 97 height 15
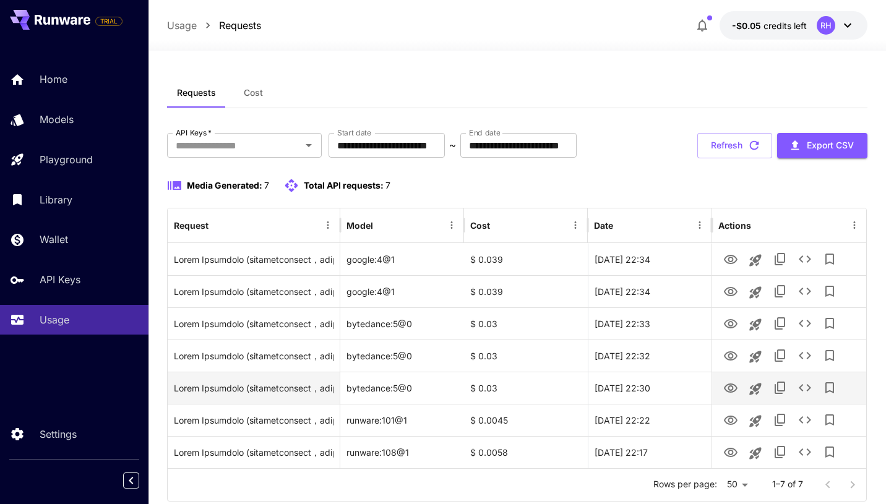
scroll to position [34, 0]
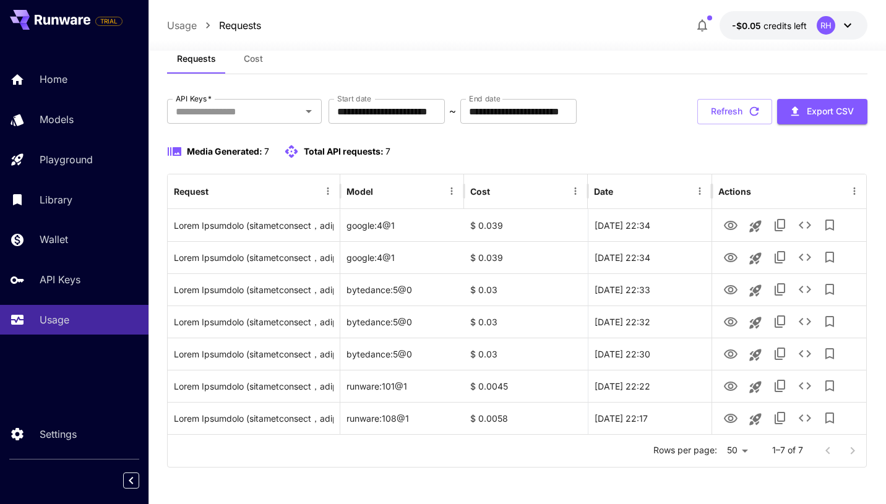
click at [459, 460] on div "Rows per page: 50 ** 1–7 of 7" at bounding box center [517, 451] width 699 height 32
click at [615, 137] on div "**********" at bounding box center [517, 283] width 701 height 369
click at [646, 72] on div "Requests Cost" at bounding box center [517, 59] width 701 height 30
click at [632, 56] on div "Requests Cost" at bounding box center [517, 59] width 701 height 30
